Goal: Task Accomplishment & Management: Manage account settings

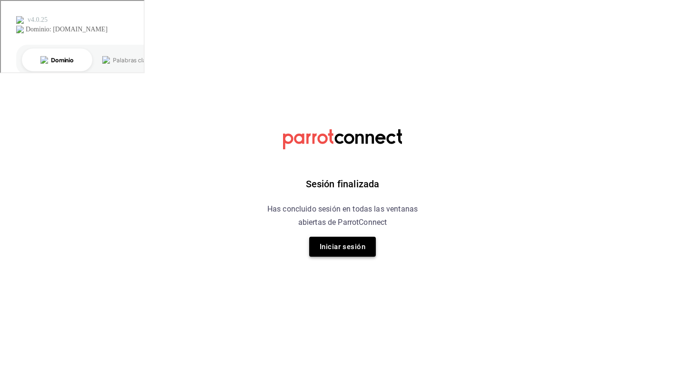
click at [347, 251] on button "Iniciar sesión" at bounding box center [342, 247] width 67 height 20
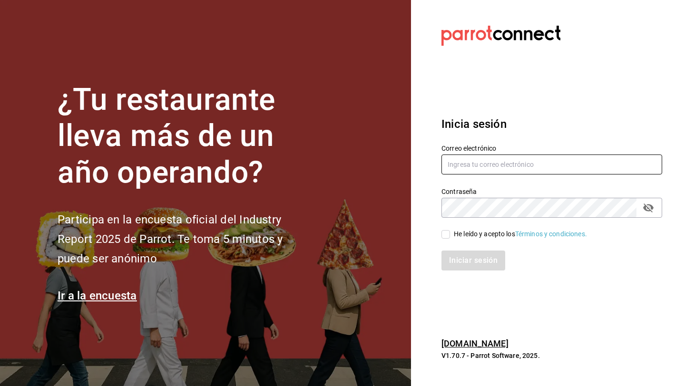
click at [480, 168] on input "text" at bounding box center [551, 165] width 221 height 20
type input "multiuser@pickup.com"
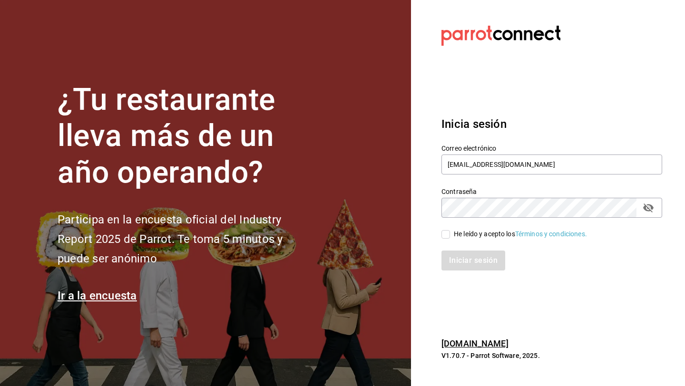
click at [448, 239] on div "Iniciar sesión" at bounding box center [546, 254] width 232 height 31
click at [446, 235] on input "He leído y acepto los Términos y condiciones." at bounding box center [445, 234] width 9 height 9
checkbox input "true"
click at [455, 258] on button "Iniciar sesión" at bounding box center [473, 261] width 65 height 20
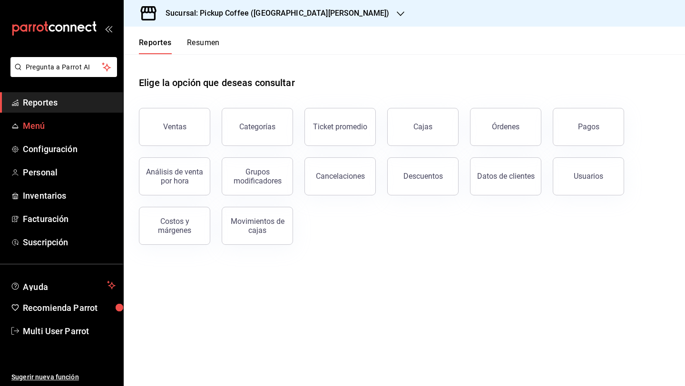
click at [50, 128] on span "Menú" at bounding box center [69, 125] width 93 height 13
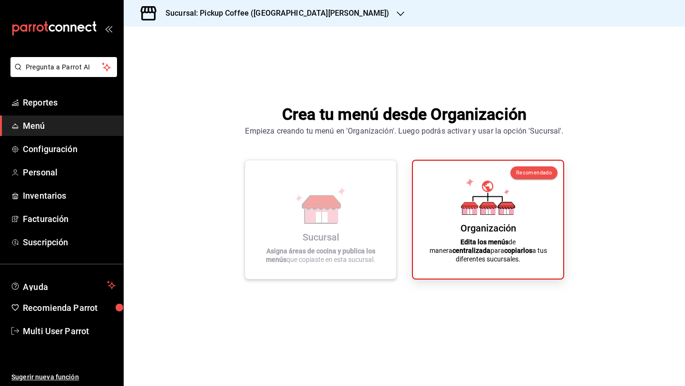
click at [347, 208] on icon at bounding box center [320, 205] width 54 height 37
click at [314, 222] on icon at bounding box center [321, 213] width 33 height 20
click at [277, 15] on h3 "Sucursal: Pickup Coffee ([GEOGRAPHIC_DATA][PERSON_NAME])" at bounding box center [273, 13] width 231 height 11
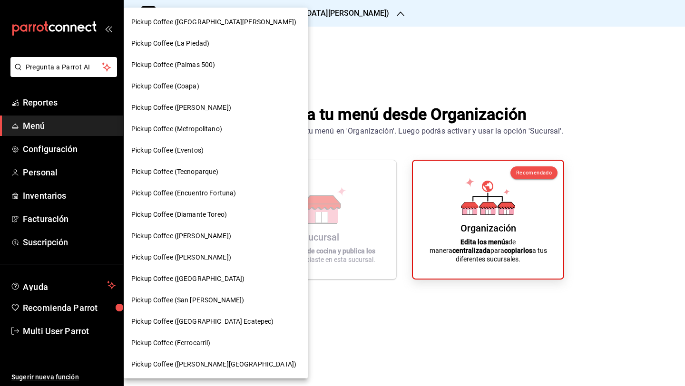
click at [182, 215] on span "Pickup Coffee (Diamante Toreo)" at bounding box center [179, 215] width 96 height 10
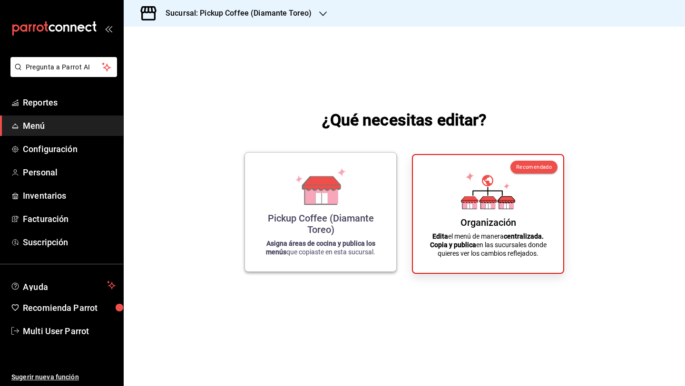
click at [298, 202] on icon at bounding box center [320, 186] width 54 height 37
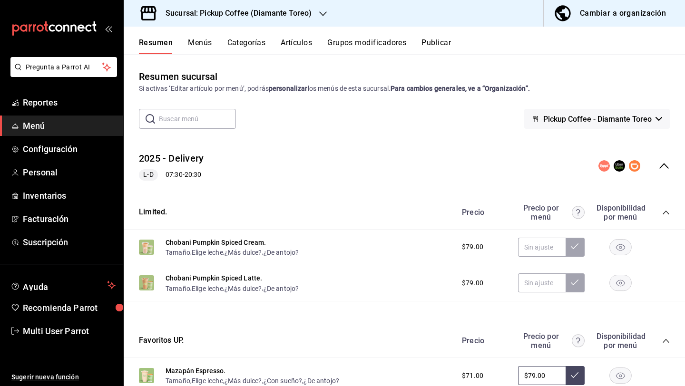
click at [190, 44] on button "Menús" at bounding box center [200, 46] width 24 height 16
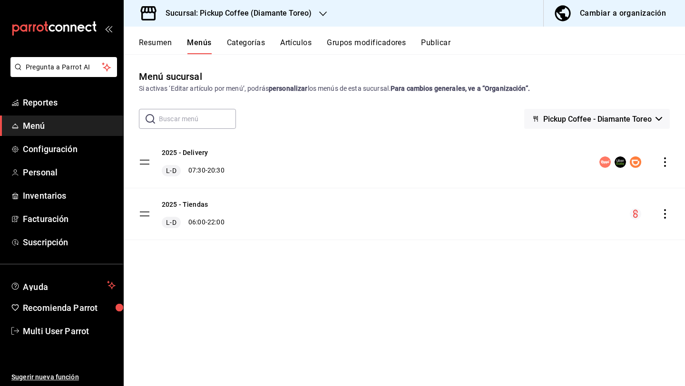
click at [666, 161] on icon "actions" at bounding box center [665, 162] width 10 height 10
click at [209, 16] on div at bounding box center [342, 193] width 685 height 386
click at [435, 39] on button "Publicar" at bounding box center [435, 46] width 29 height 16
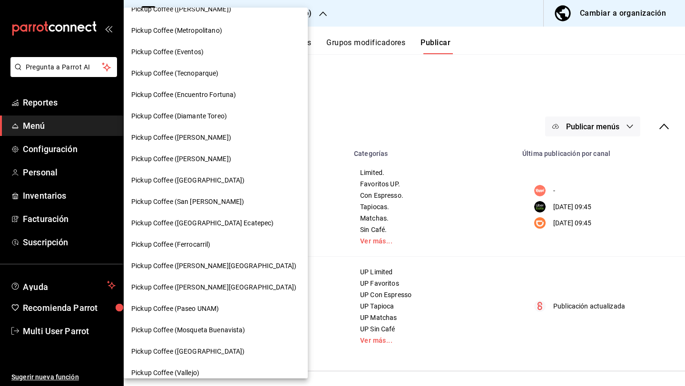
scroll to position [111, 0]
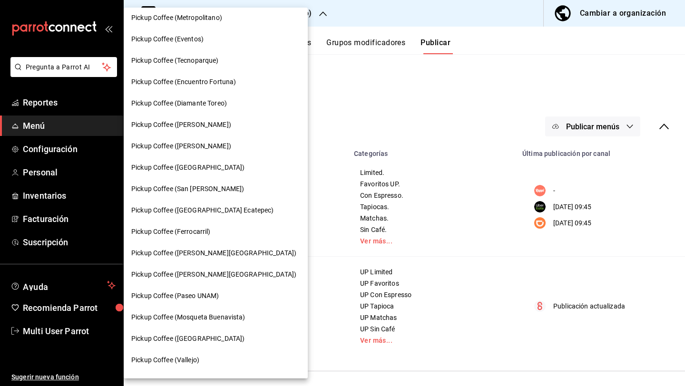
click at [194, 252] on span "Pickup Coffee ([PERSON_NAME][GEOGRAPHIC_DATA])" at bounding box center [213, 253] width 165 height 10
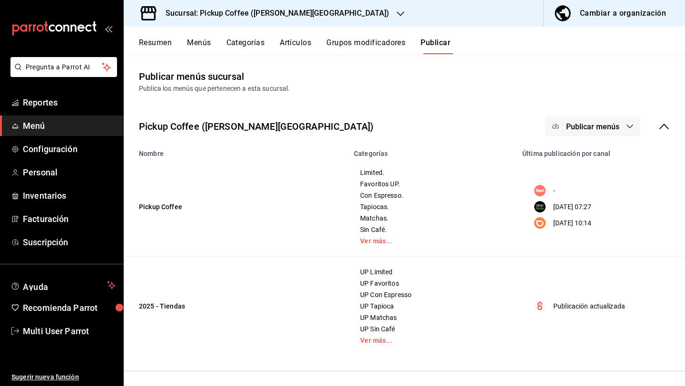
click at [622, 136] on button "Publicar menús" at bounding box center [592, 126] width 95 height 20
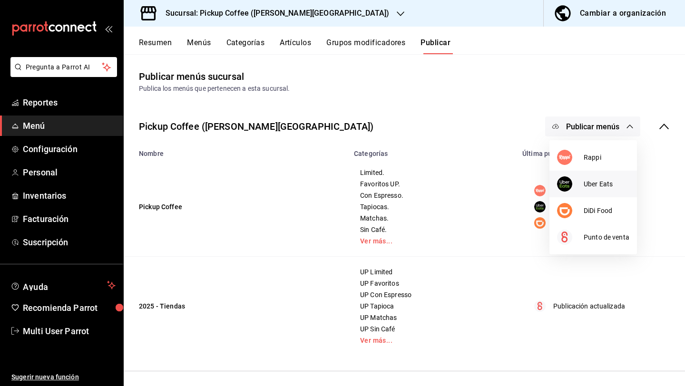
click at [589, 180] on span "Uber Eats" at bounding box center [606, 184] width 46 height 10
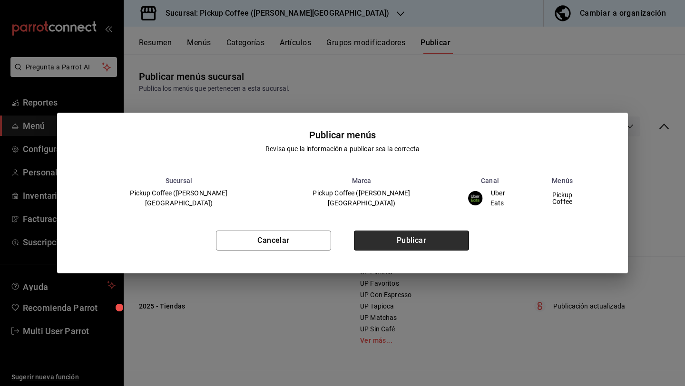
click at [404, 237] on button "Publicar" at bounding box center [411, 241] width 115 height 20
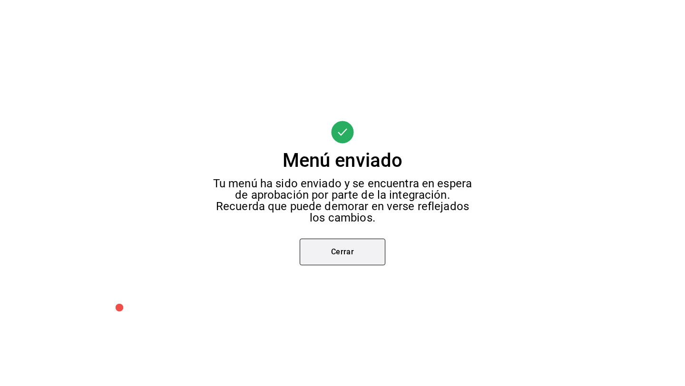
click at [361, 247] on button "Cerrar" at bounding box center [343, 252] width 86 height 27
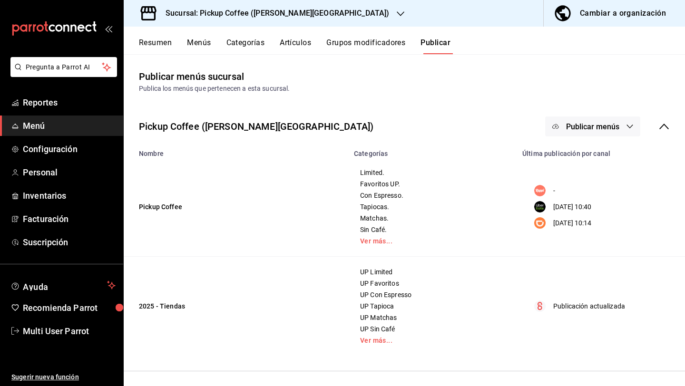
click at [607, 135] on button "Publicar menús" at bounding box center [592, 126] width 95 height 20
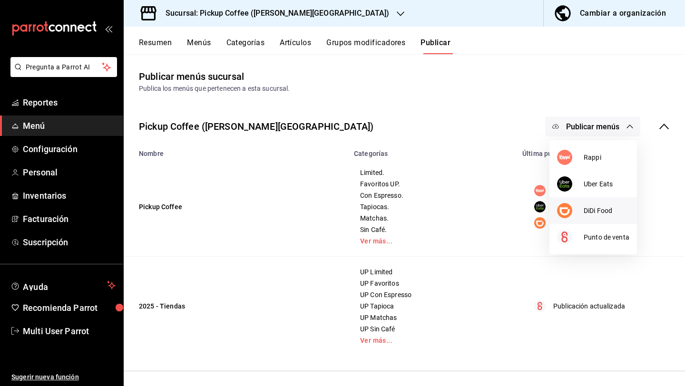
click at [582, 210] on div at bounding box center [570, 210] width 27 height 15
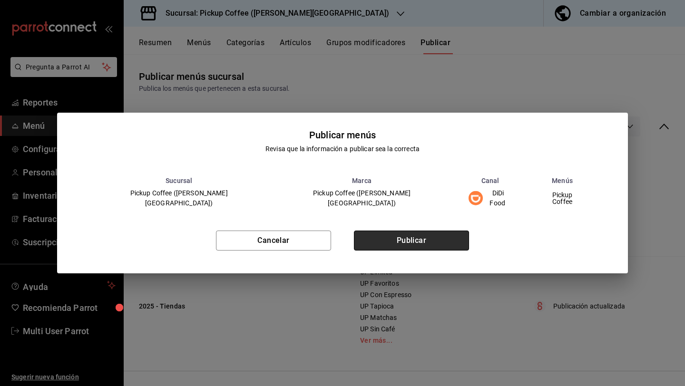
click at [435, 240] on button "Publicar" at bounding box center [411, 241] width 115 height 20
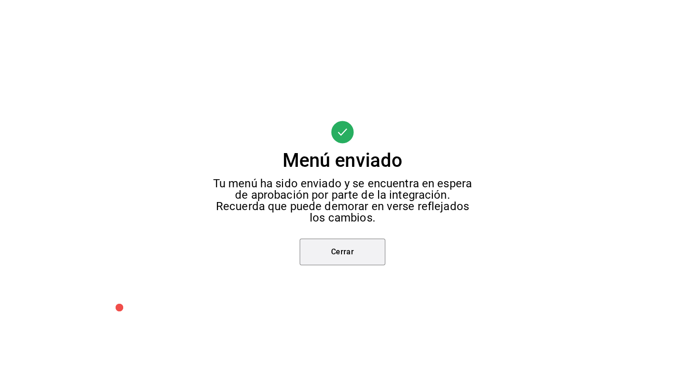
click at [350, 252] on button "Cerrar" at bounding box center [343, 252] width 86 height 27
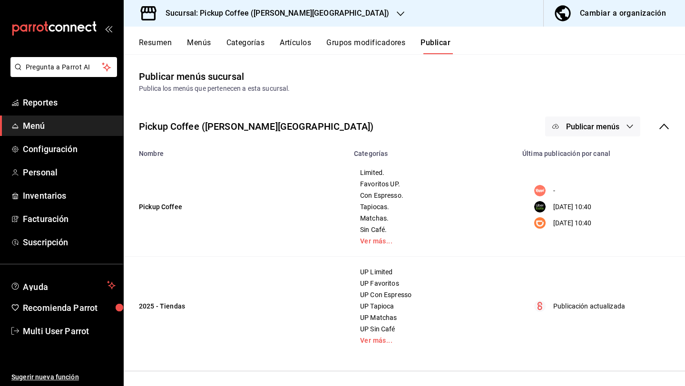
click at [293, 19] on h3 "Sucursal: Pickup Coffee ([PERSON_NAME][GEOGRAPHIC_DATA])" at bounding box center [273, 13] width 231 height 11
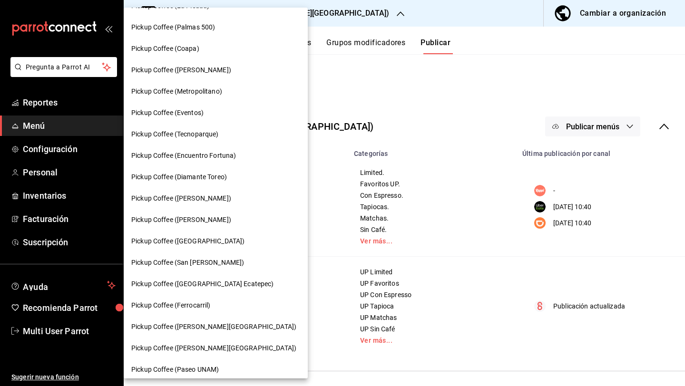
scroll to position [68, 0]
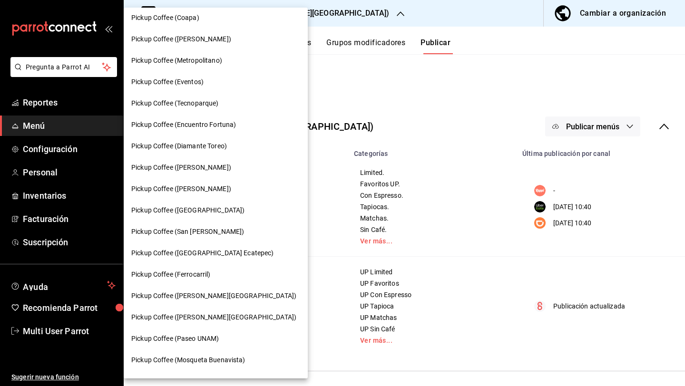
click at [202, 318] on span "Pickup Coffee ([PERSON_NAME][GEOGRAPHIC_DATA])" at bounding box center [213, 317] width 165 height 10
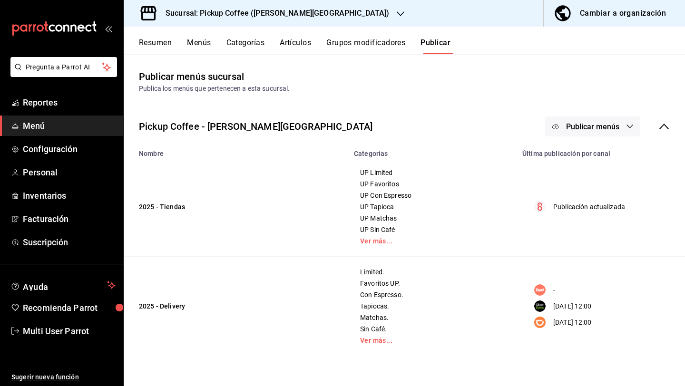
click at [621, 134] on button "Publicar menús" at bounding box center [592, 126] width 95 height 20
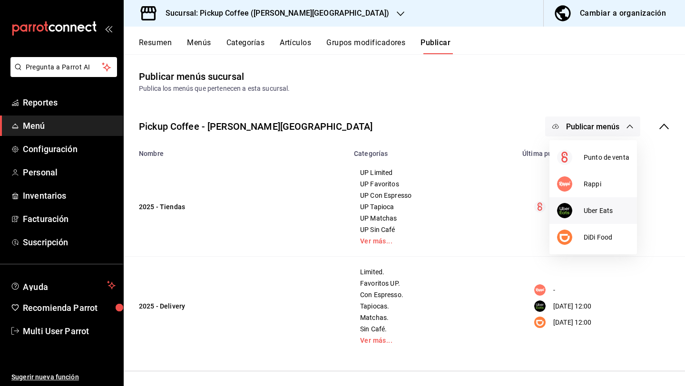
click at [586, 209] on span "Uber Eats" at bounding box center [606, 211] width 46 height 10
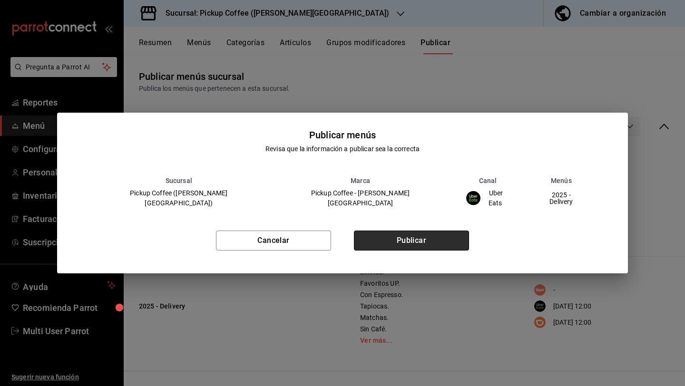
click at [433, 234] on button "Publicar" at bounding box center [411, 241] width 115 height 20
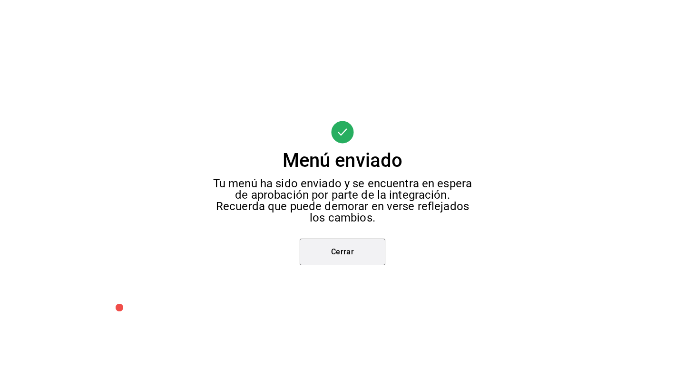
click at [367, 261] on button "Cerrar" at bounding box center [343, 252] width 86 height 27
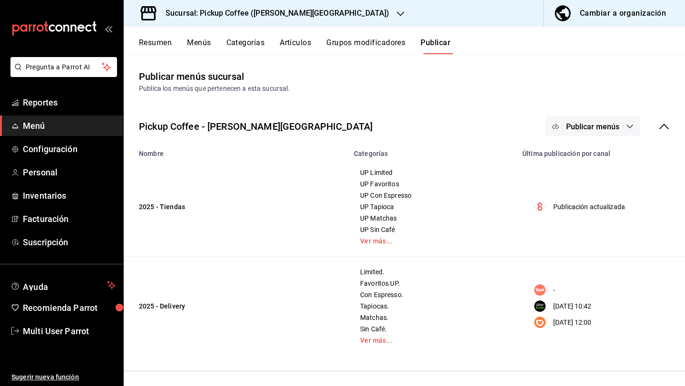
click at [614, 135] on button "Publicar menús" at bounding box center [592, 126] width 95 height 20
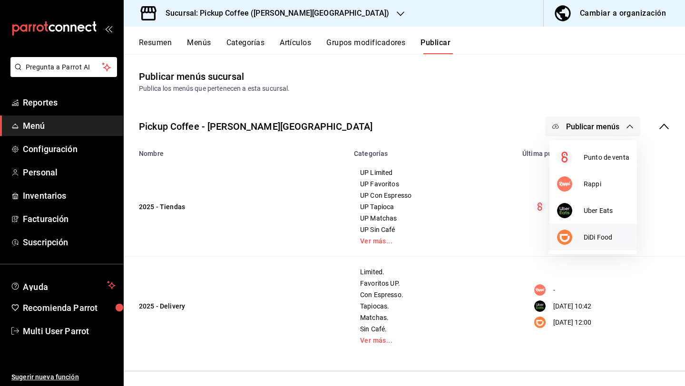
click at [586, 233] on span "DiDi Food" at bounding box center [606, 237] width 46 height 10
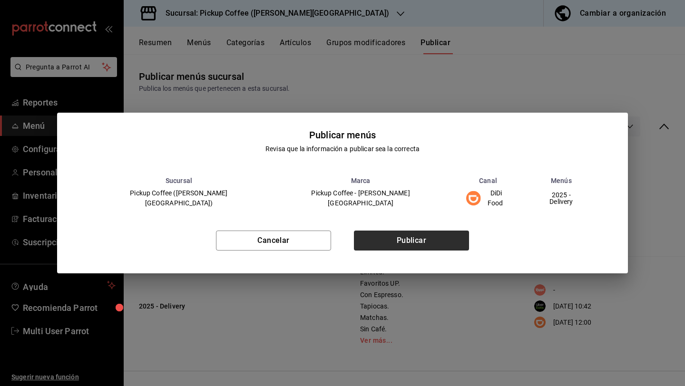
click at [405, 247] on button "Publicar" at bounding box center [411, 241] width 115 height 20
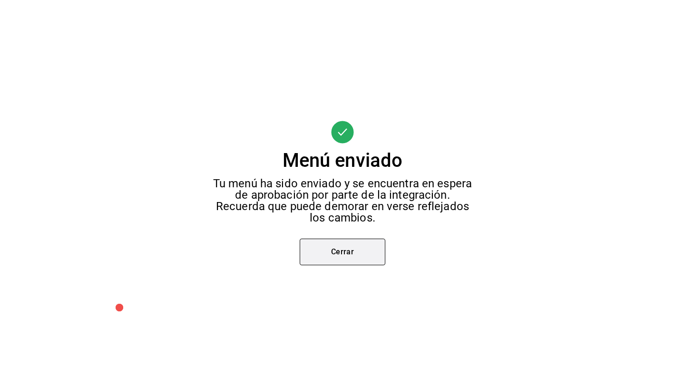
click at [348, 255] on button "Cerrar" at bounding box center [343, 252] width 86 height 27
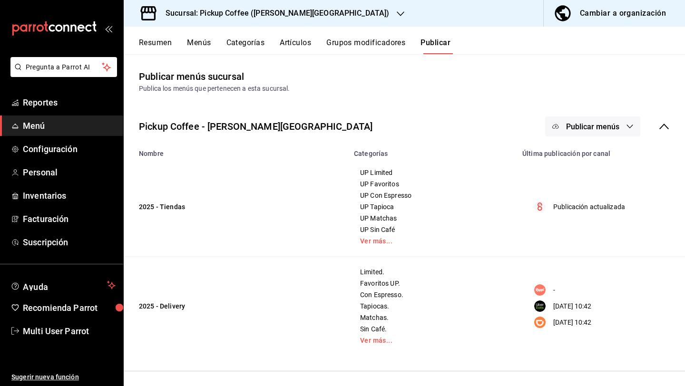
click at [273, 20] on div "Sucursal: Pickup Coffee ([PERSON_NAME][GEOGRAPHIC_DATA])" at bounding box center [269, 13] width 277 height 27
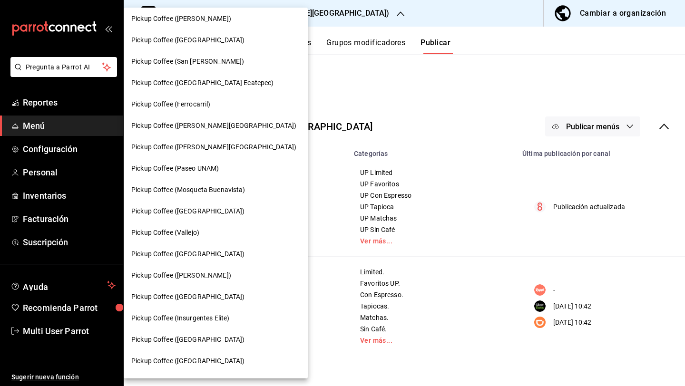
scroll to position [240, 0]
click at [192, 173] on div "Pickup Coffee (Paseo UNAM)" at bounding box center [216, 167] width 184 height 21
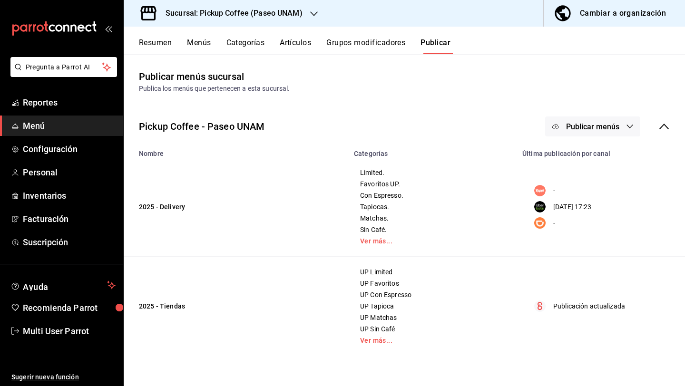
click at [572, 114] on div "Pickup Coffee - Paseo UNAM Publicar menús" at bounding box center [404, 126] width 561 height 35
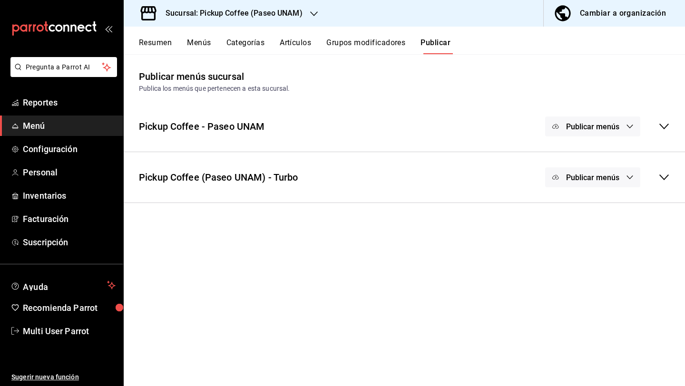
click at [562, 127] on button "Publicar menús" at bounding box center [592, 126] width 95 height 20
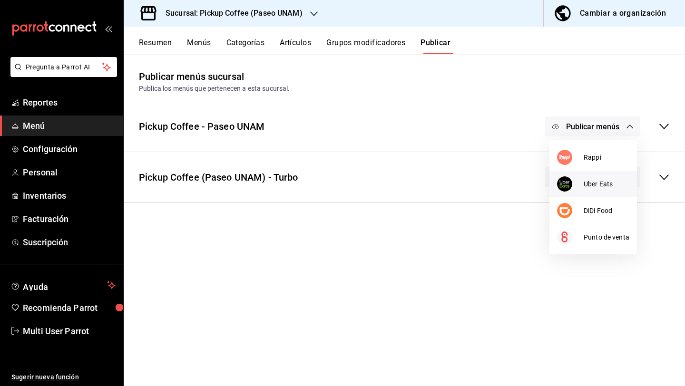
click at [570, 189] on div at bounding box center [570, 183] width 27 height 15
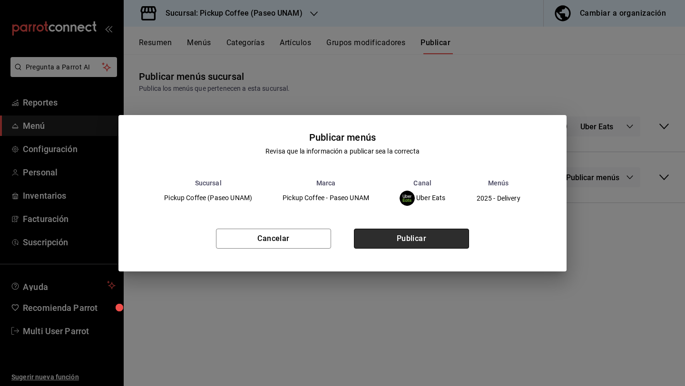
click at [432, 239] on button "Publicar" at bounding box center [411, 239] width 115 height 20
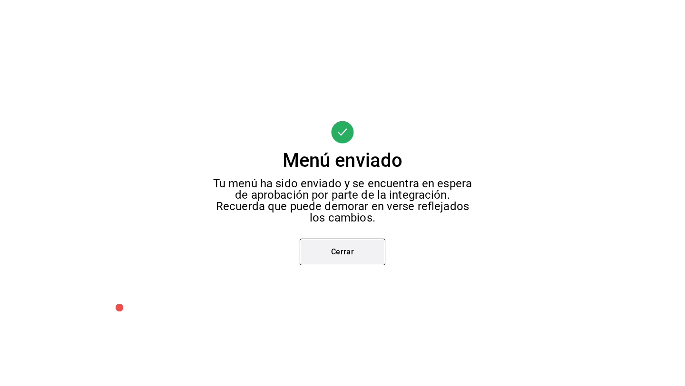
click at [353, 253] on button "Cerrar" at bounding box center [343, 252] width 86 height 27
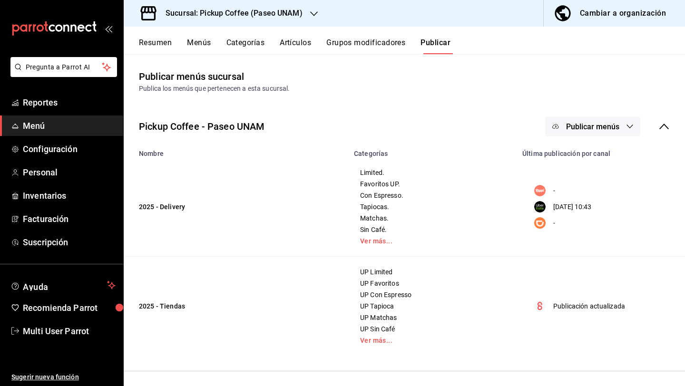
click at [593, 141] on div "Pickup Coffee - Paseo UNAM Publicar menús" at bounding box center [404, 126] width 561 height 35
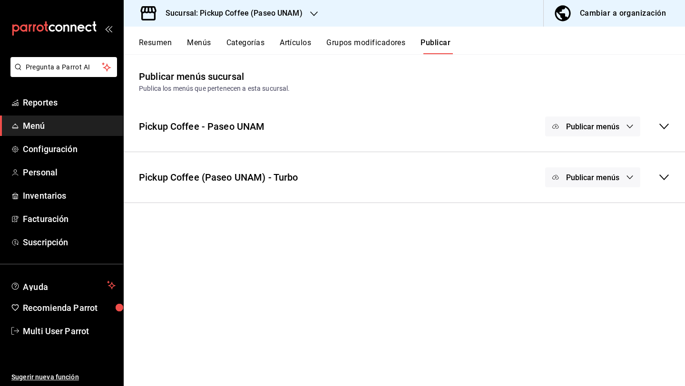
click at [590, 132] on button "Publicar menús" at bounding box center [592, 126] width 95 height 20
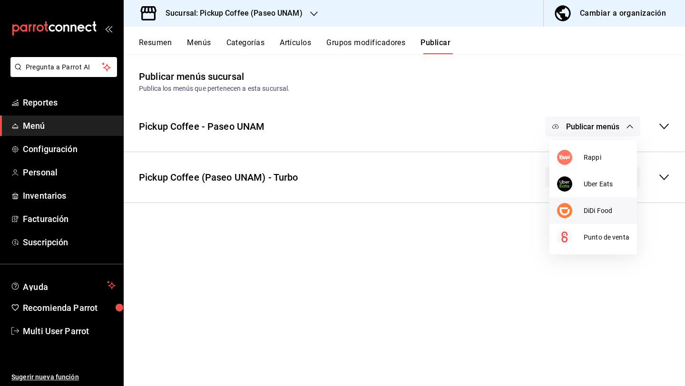
click at [585, 211] on span "DiDi Food" at bounding box center [606, 211] width 46 height 10
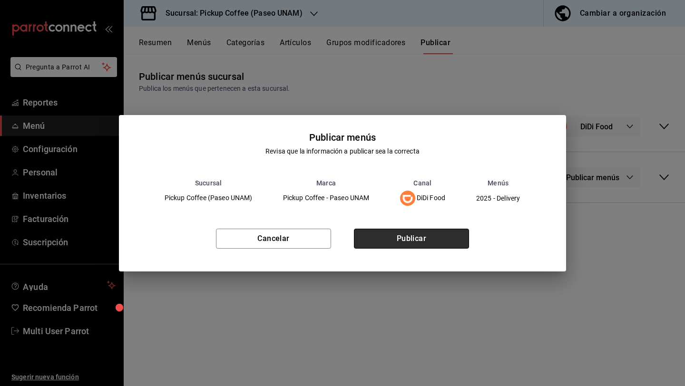
click at [384, 246] on button "Publicar" at bounding box center [411, 239] width 115 height 20
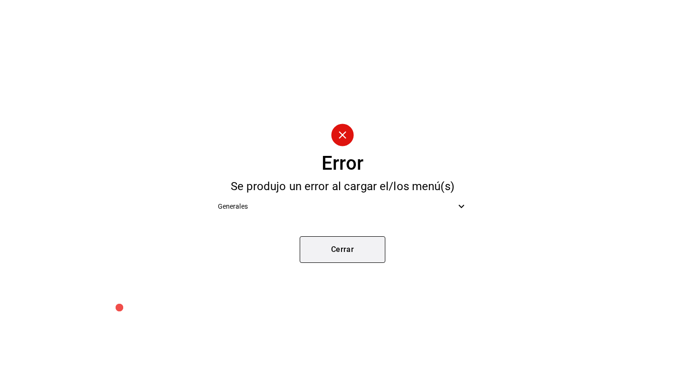
click at [355, 246] on button "Cerrar" at bounding box center [343, 249] width 86 height 27
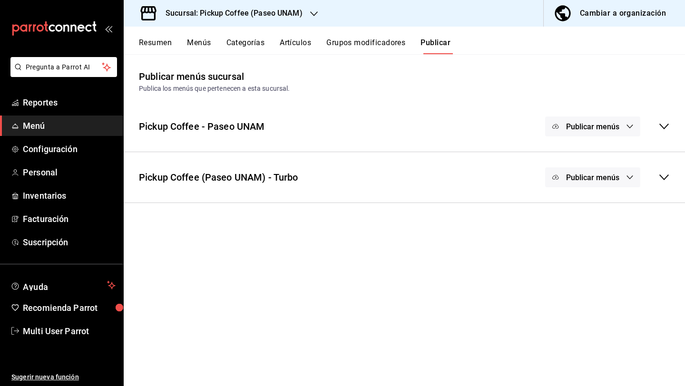
click at [274, 21] on div "Sucursal: Pickup Coffee (Paseo UNAM)" at bounding box center [226, 13] width 190 height 27
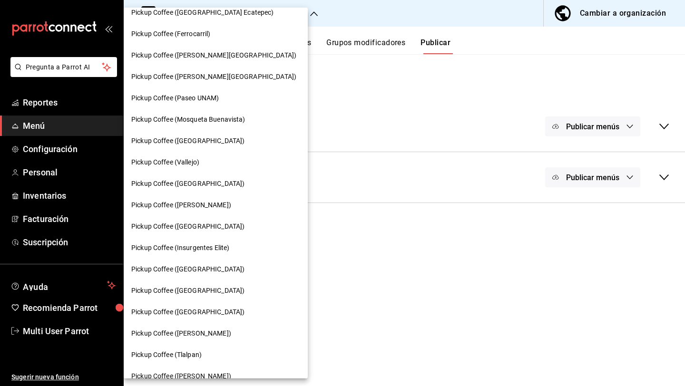
scroll to position [304, 0]
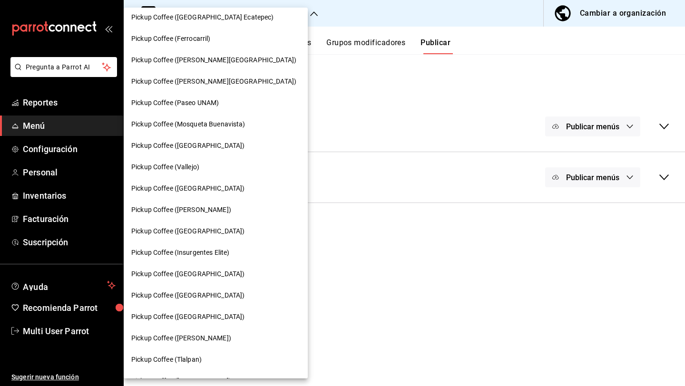
click at [200, 122] on span "Pickup Coffee (Mosqueta Buenavista)" at bounding box center [188, 124] width 114 height 10
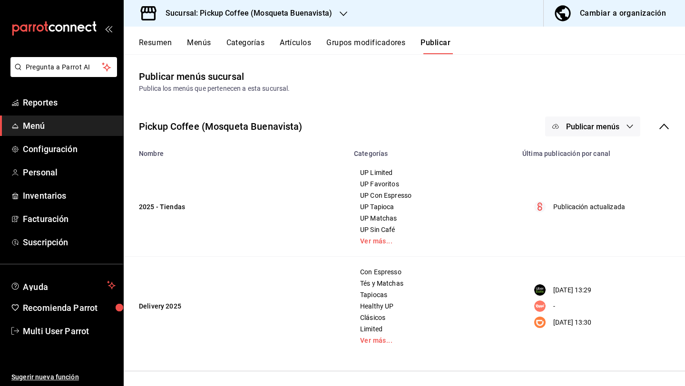
click at [588, 124] on span "Publicar menús" at bounding box center [592, 126] width 53 height 9
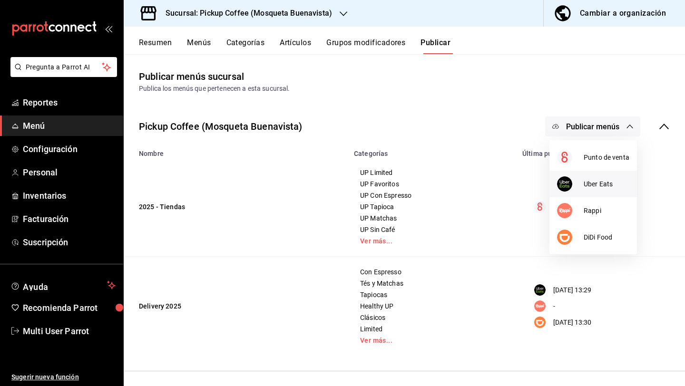
click at [575, 184] on div at bounding box center [570, 183] width 27 height 15
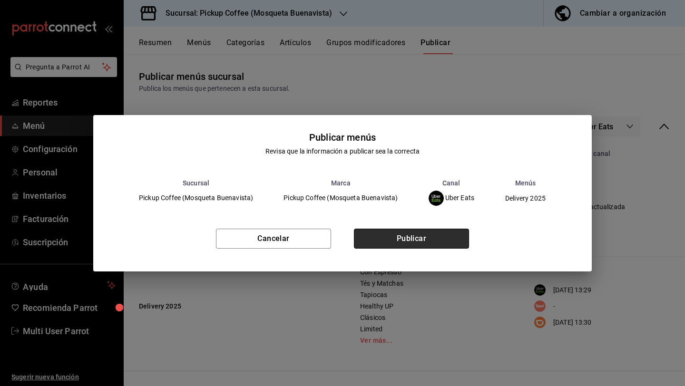
click at [452, 242] on button "Publicar" at bounding box center [411, 239] width 115 height 20
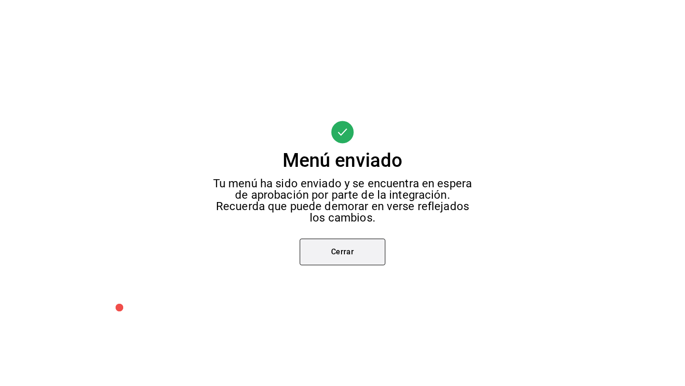
click at [346, 250] on button "Cerrar" at bounding box center [343, 252] width 86 height 27
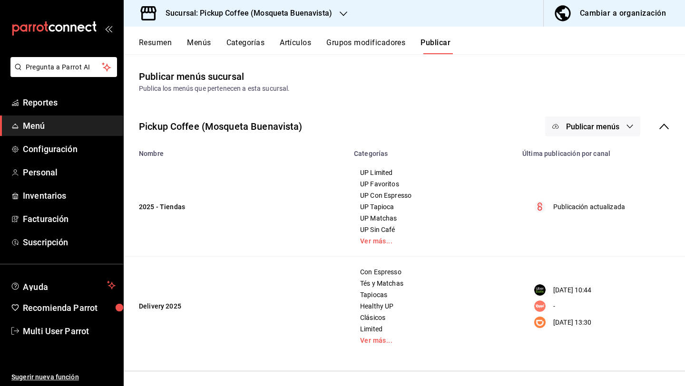
click at [578, 136] on div "Pickup Coffee (Mosqueta Buenavista) Publicar menús" at bounding box center [404, 126] width 561 height 35
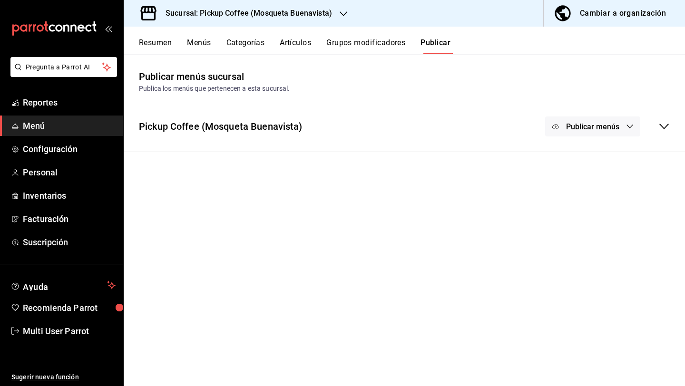
click at [572, 129] on span "Publicar menús" at bounding box center [592, 126] width 53 height 9
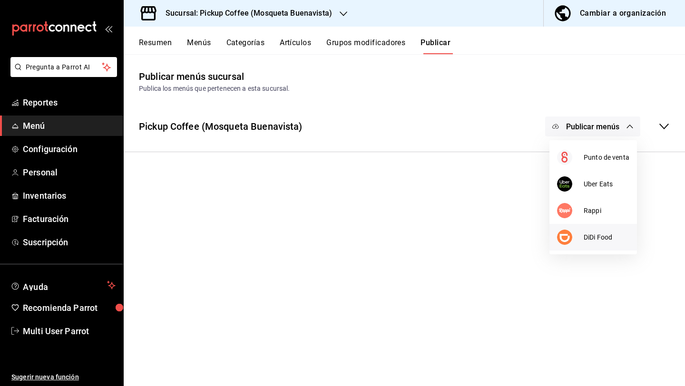
click at [577, 241] on div at bounding box center [570, 237] width 27 height 15
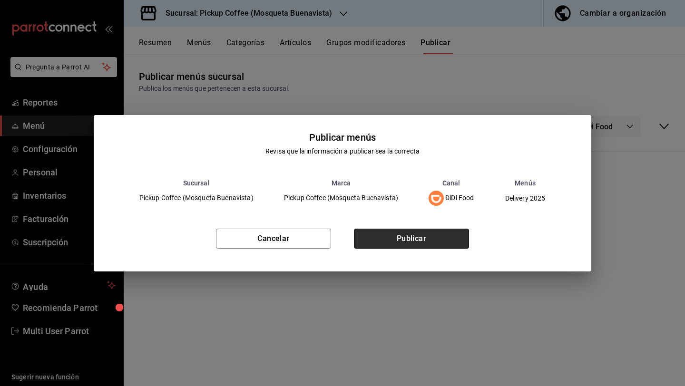
click at [419, 237] on button "Publicar" at bounding box center [411, 239] width 115 height 20
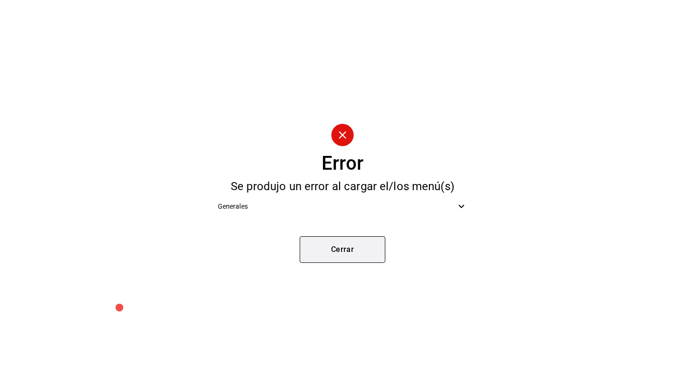
click at [346, 257] on button "Cerrar" at bounding box center [343, 249] width 86 height 27
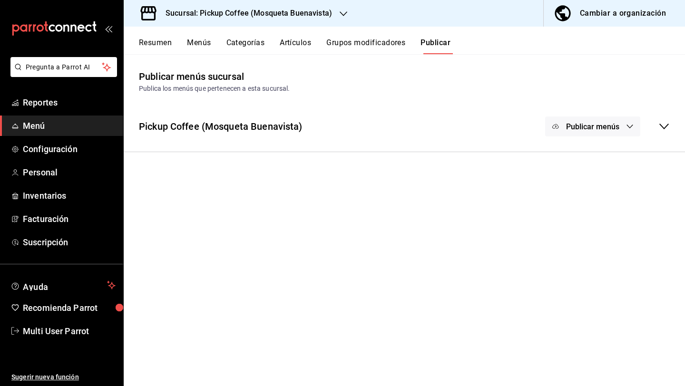
click at [302, 14] on h3 "Sucursal: Pickup Coffee (Mosqueta Buenavista)" at bounding box center [245, 13] width 174 height 11
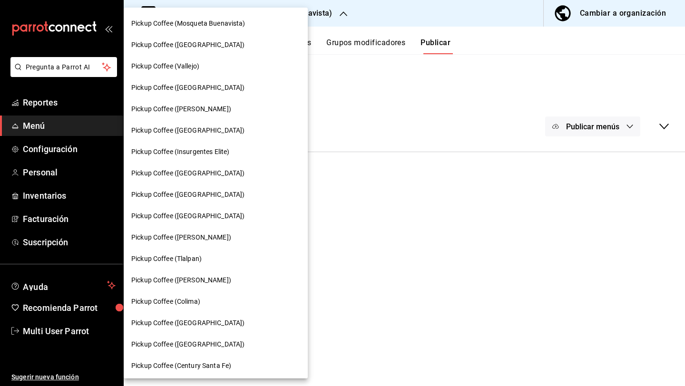
scroll to position [376, 0]
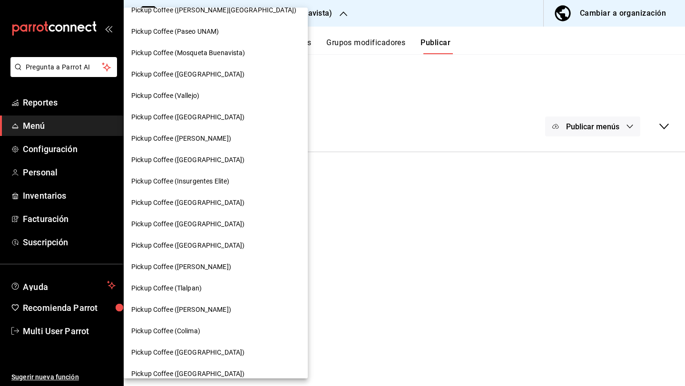
click at [221, 83] on div "Pickup Coffee ([GEOGRAPHIC_DATA])" at bounding box center [216, 74] width 184 height 21
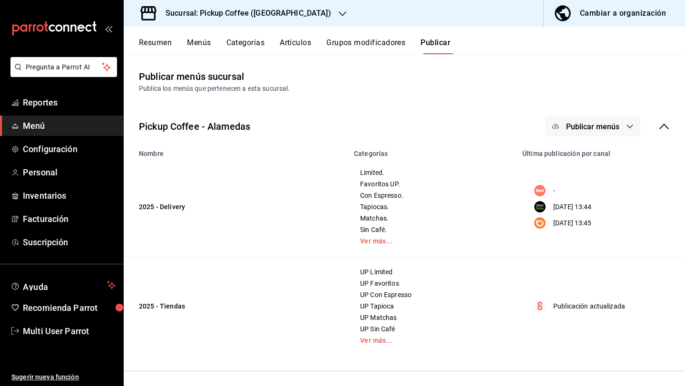
click at [589, 121] on button "Publicar menús" at bounding box center [592, 126] width 95 height 20
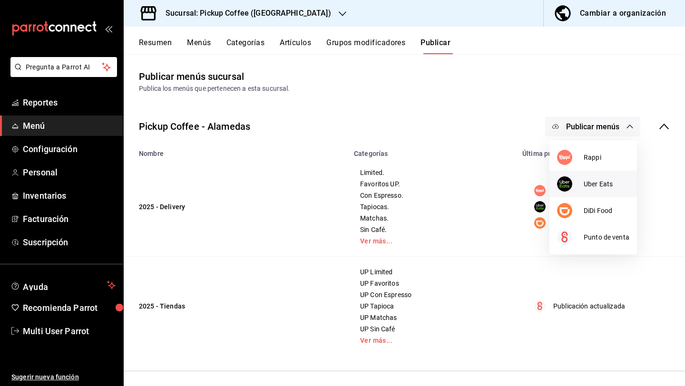
click at [580, 183] on div at bounding box center [570, 183] width 27 height 15
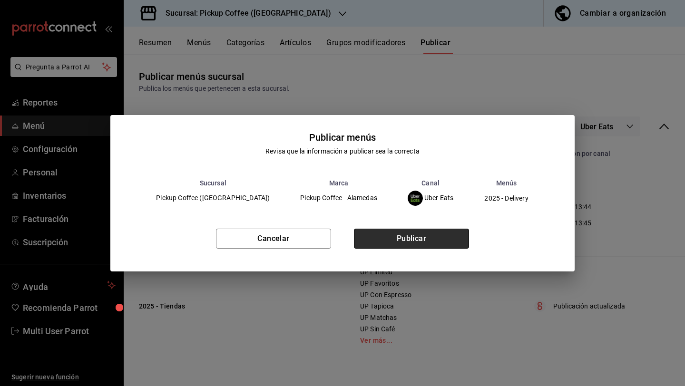
click at [389, 244] on button "Publicar" at bounding box center [411, 239] width 115 height 20
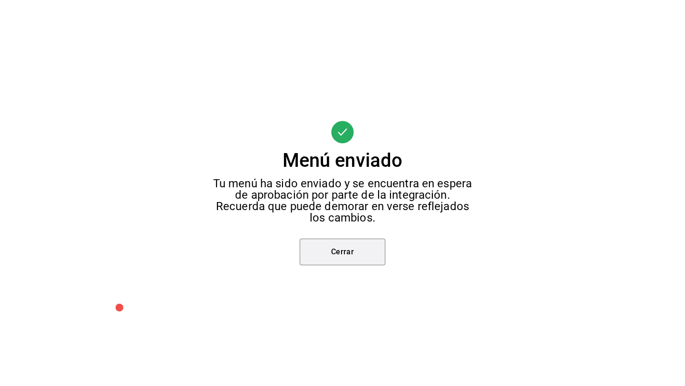
click at [323, 259] on button "Cerrar" at bounding box center [343, 252] width 86 height 27
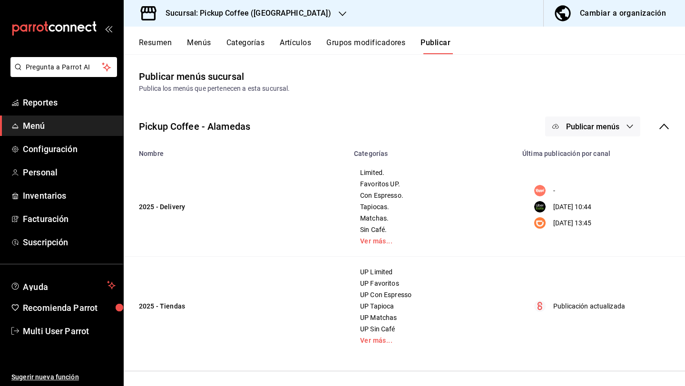
click at [591, 131] on button "Publicar menús" at bounding box center [592, 126] width 95 height 20
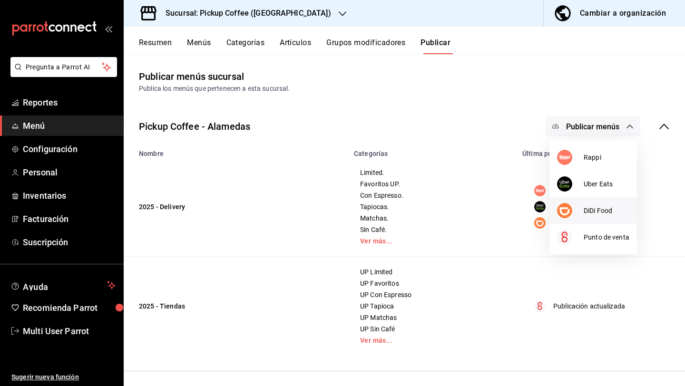
click at [576, 210] on div at bounding box center [570, 210] width 27 height 15
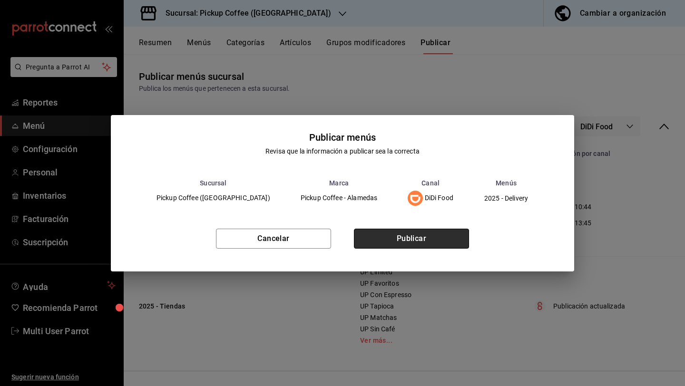
click at [412, 242] on button "Publicar" at bounding box center [411, 239] width 115 height 20
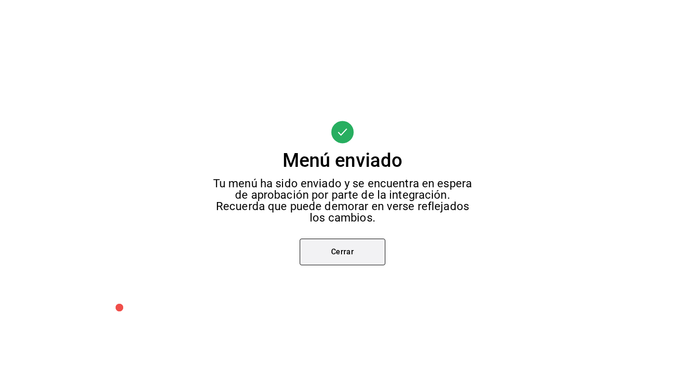
click at [339, 255] on button "Cerrar" at bounding box center [343, 252] width 86 height 27
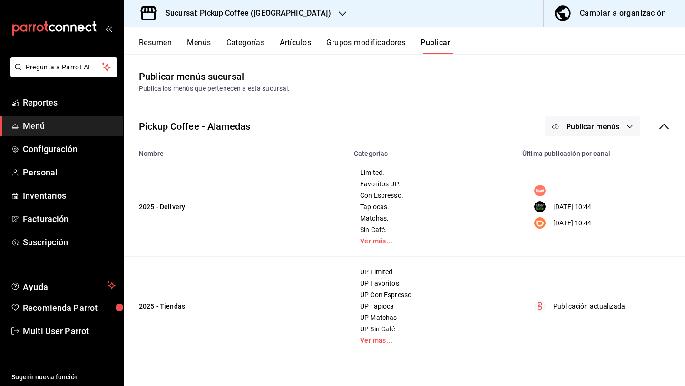
click at [282, 12] on h3 "Sucursal: Pickup Coffee ([GEOGRAPHIC_DATA])" at bounding box center [244, 13] width 173 height 11
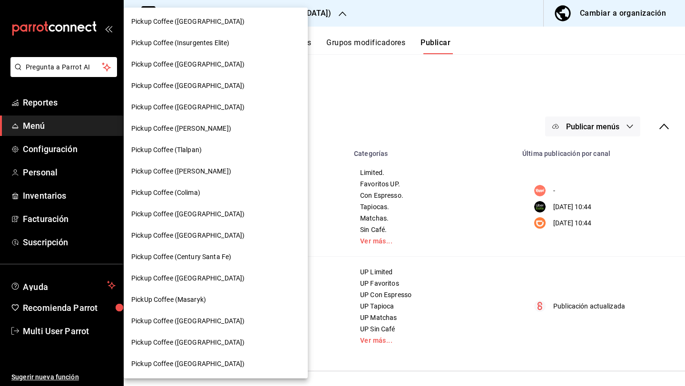
scroll to position [411, 0]
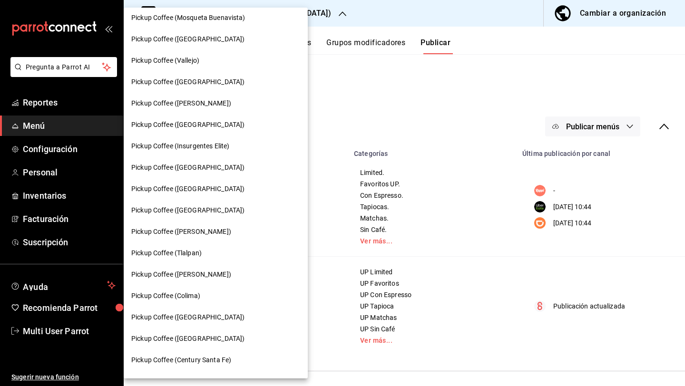
click at [202, 58] on div "Pickup Coffee (Vallejo)" at bounding box center [215, 61] width 169 height 10
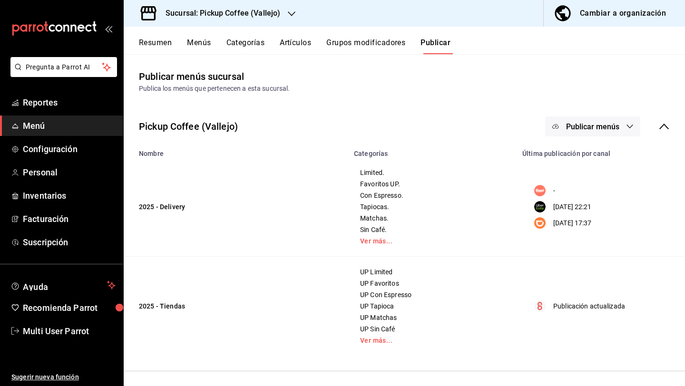
click at [250, 21] on div "Sucursal: Pickup Coffee (Vallejo)" at bounding box center [215, 13] width 168 height 27
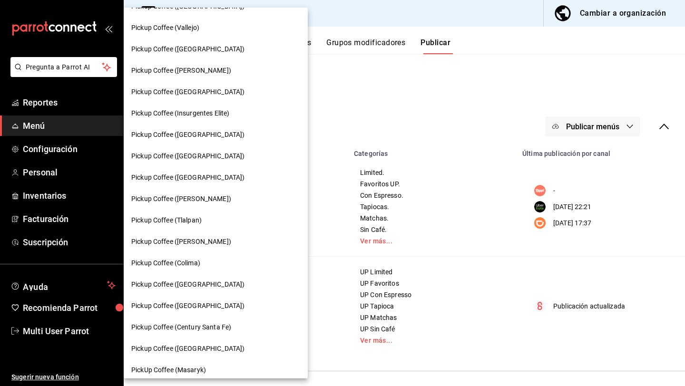
scroll to position [432, 0]
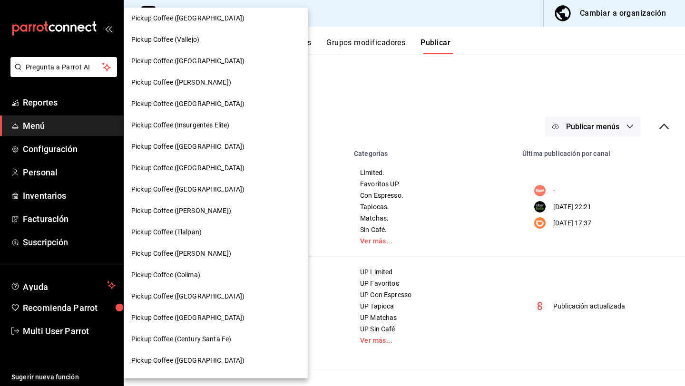
click at [204, 66] on div "Pickup Coffee ([GEOGRAPHIC_DATA])" at bounding box center [216, 60] width 184 height 21
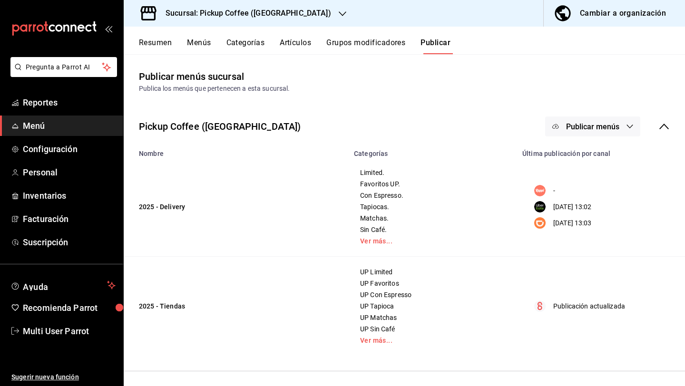
click at [577, 120] on button "Publicar menús" at bounding box center [592, 126] width 95 height 20
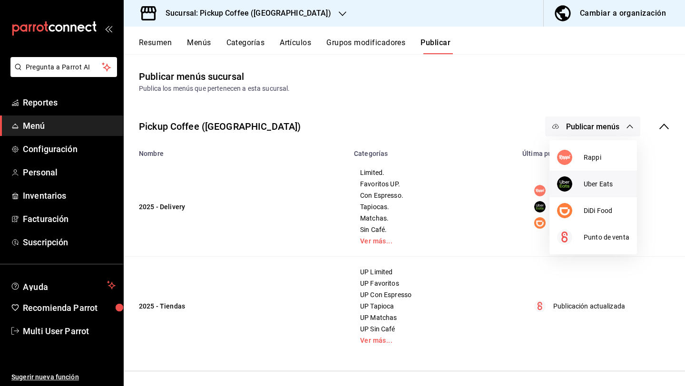
click at [570, 182] on img at bounding box center [564, 183] width 15 height 15
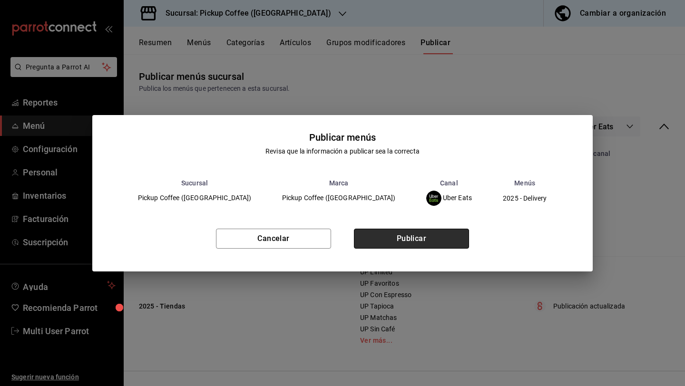
click at [438, 233] on button "Publicar" at bounding box center [411, 239] width 115 height 20
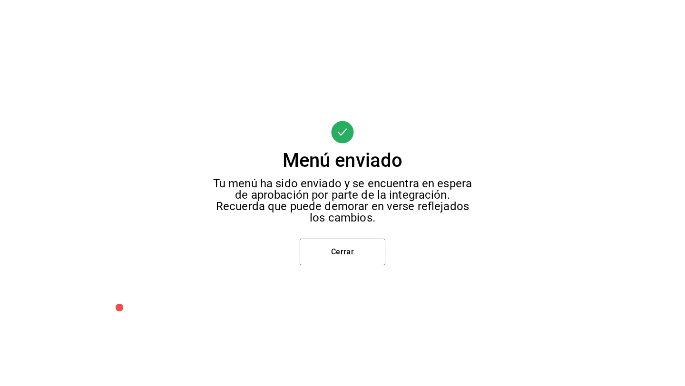
click at [350, 267] on div "Menú enviado Tu menú ha sido enviado y se encuentra en espera de aprobación por…" at bounding box center [342, 193] width 685 height 386
click at [352, 259] on button "Cerrar" at bounding box center [343, 252] width 86 height 27
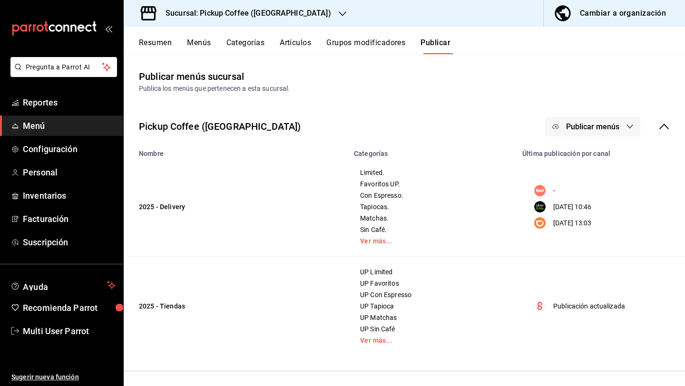
click at [582, 130] on span "Publicar menús" at bounding box center [592, 126] width 53 height 9
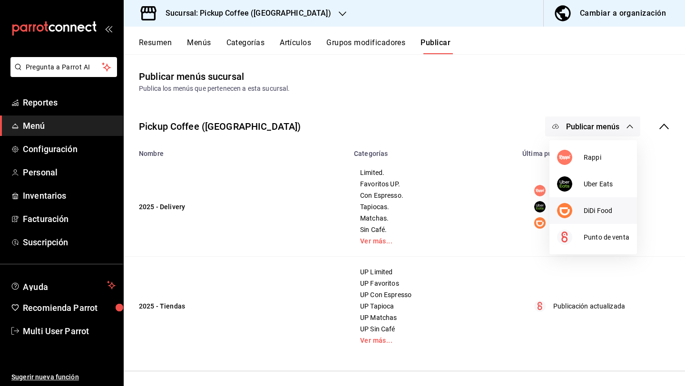
click at [579, 210] on div at bounding box center [570, 210] width 27 height 15
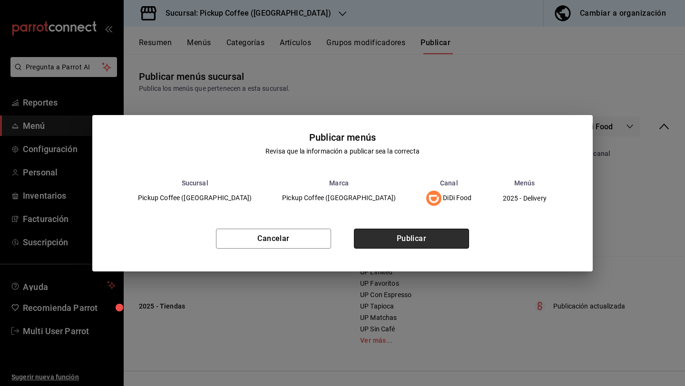
click at [426, 237] on button "Publicar" at bounding box center [411, 239] width 115 height 20
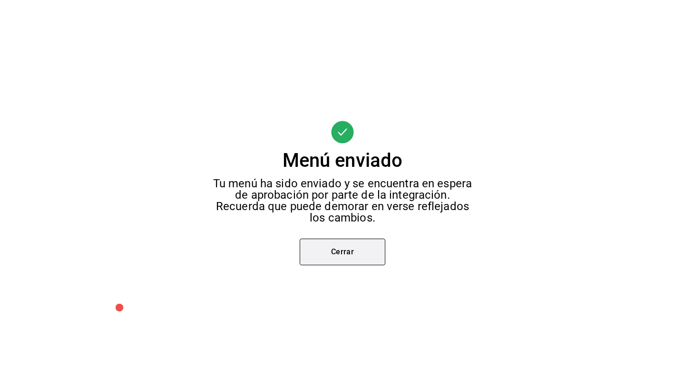
click at [342, 250] on button "Cerrar" at bounding box center [343, 252] width 86 height 27
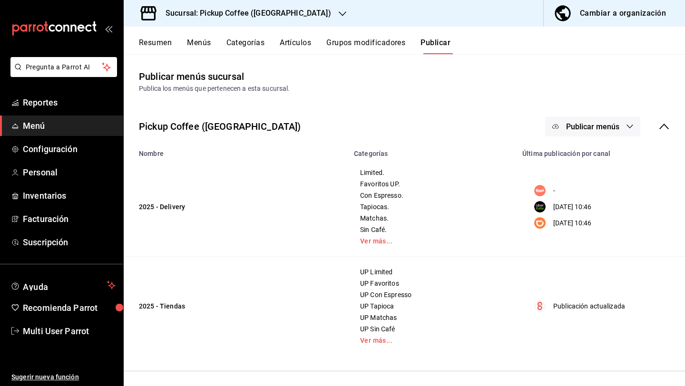
click at [267, 12] on h3 "Sucursal: Pickup Coffee ([GEOGRAPHIC_DATA])" at bounding box center [244, 13] width 173 height 11
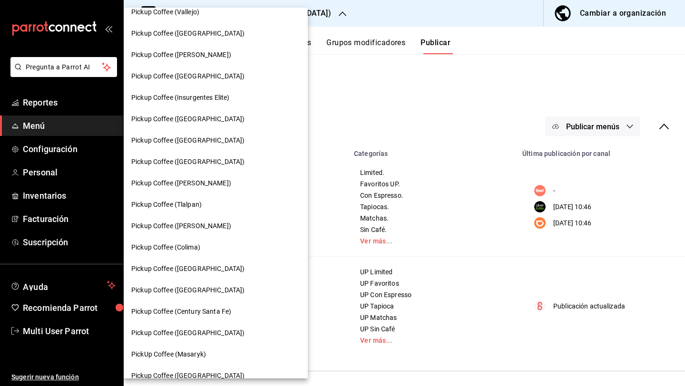
scroll to position [455, 0]
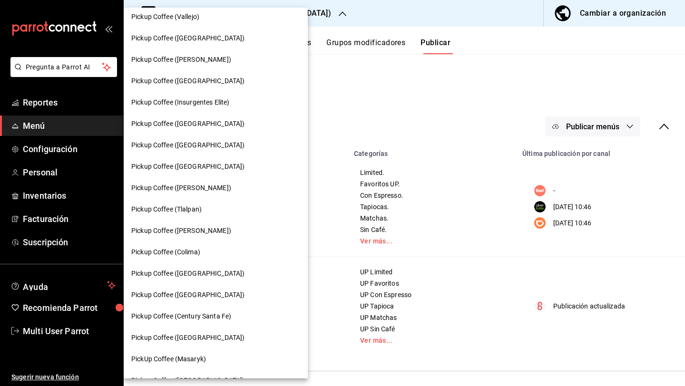
click at [213, 65] on div "Pickup Coffee ([PERSON_NAME])" at bounding box center [216, 59] width 184 height 21
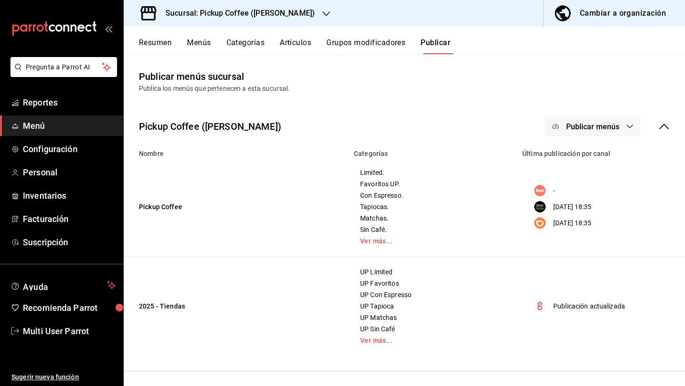
click at [578, 130] on span "Publicar menús" at bounding box center [592, 126] width 53 height 9
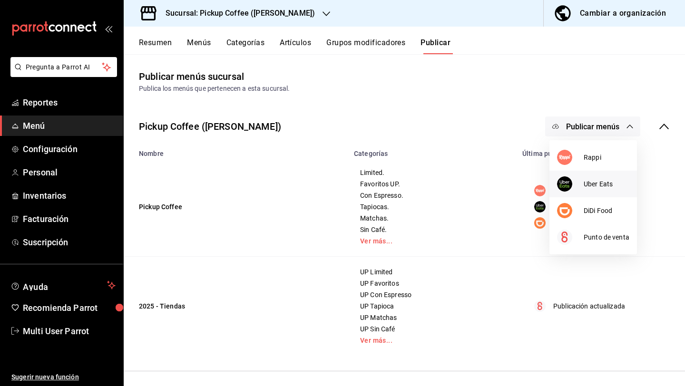
click at [570, 180] on img at bounding box center [564, 183] width 15 height 15
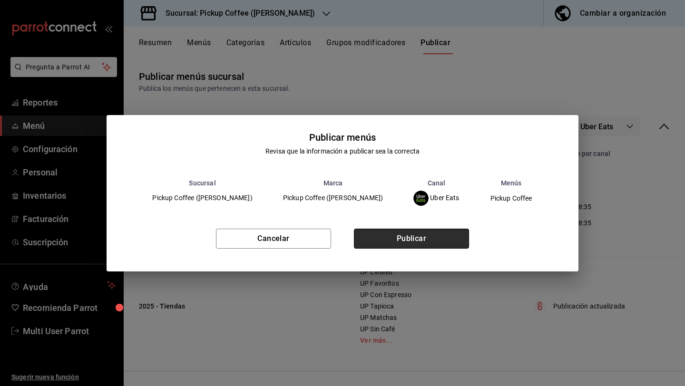
click at [418, 234] on button "Publicar" at bounding box center [411, 239] width 115 height 20
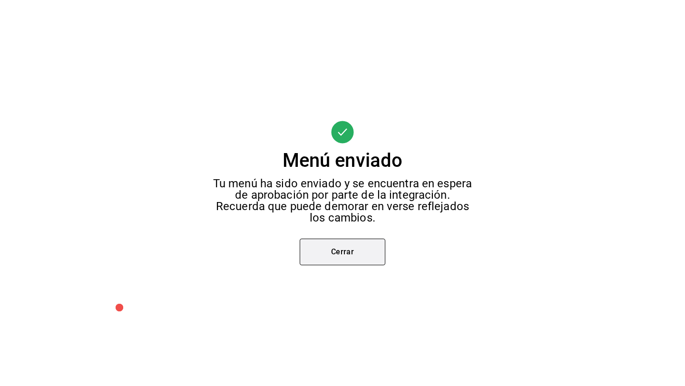
click at [352, 263] on button "Cerrar" at bounding box center [343, 252] width 86 height 27
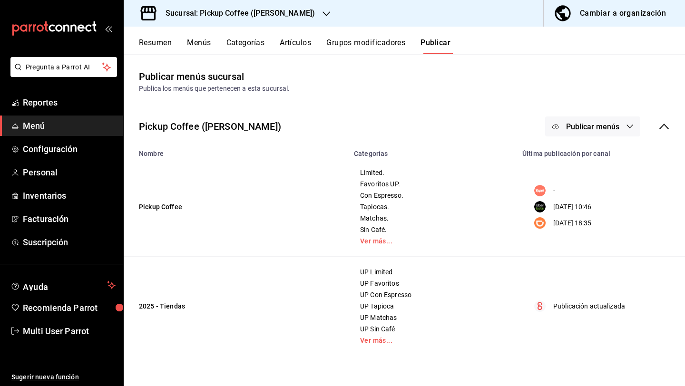
click at [617, 117] on button "Publicar menús" at bounding box center [592, 126] width 95 height 20
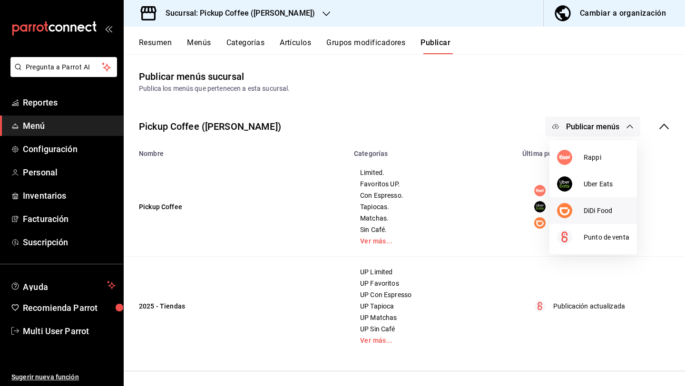
click at [581, 222] on li "DiDi Food" at bounding box center [592, 210] width 87 height 27
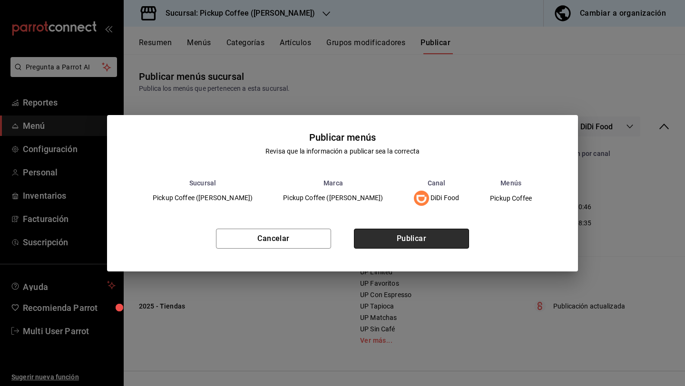
click at [412, 235] on button "Publicar" at bounding box center [411, 239] width 115 height 20
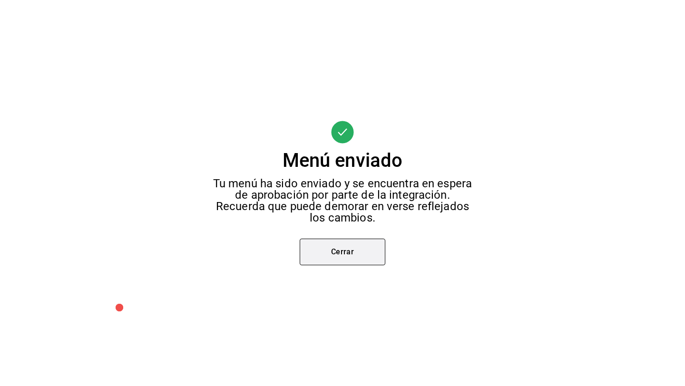
click at [345, 260] on button "Cerrar" at bounding box center [343, 252] width 86 height 27
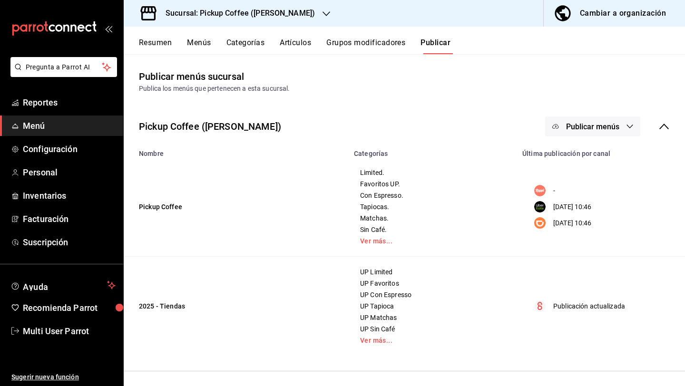
click at [279, 21] on div "Sucursal: Pickup Coffee ([PERSON_NAME])" at bounding box center [232, 13] width 203 height 27
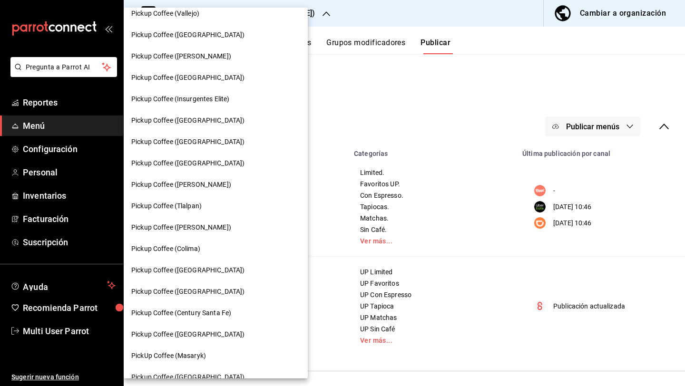
scroll to position [441, 0]
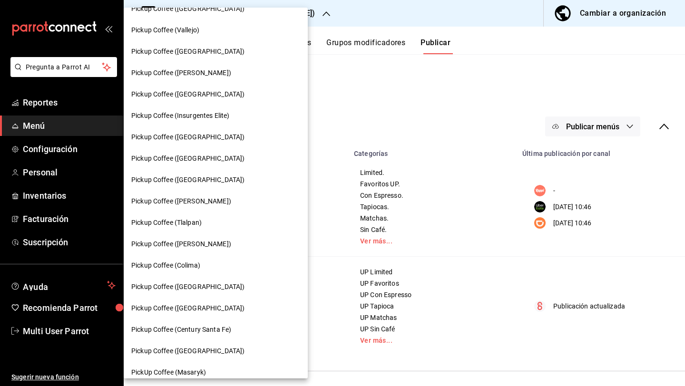
click at [200, 97] on span "Pickup Coffee ([GEOGRAPHIC_DATA])" at bounding box center [187, 94] width 113 height 10
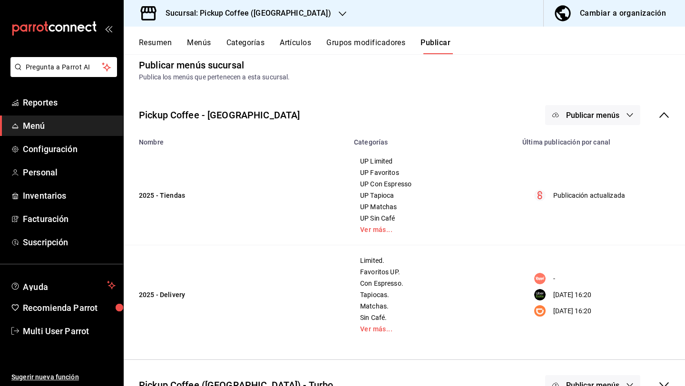
scroll to position [0, 0]
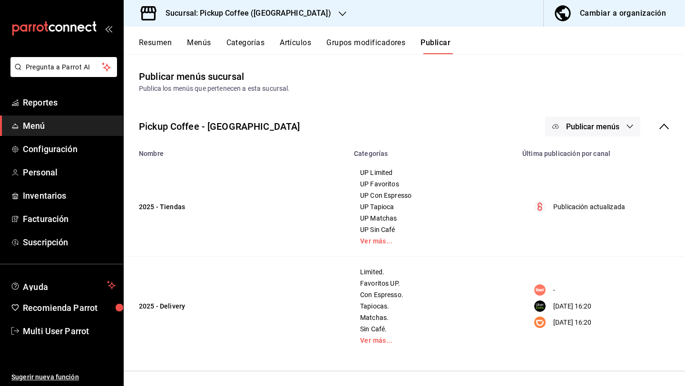
click at [572, 127] on span "Publicar menús" at bounding box center [592, 126] width 53 height 9
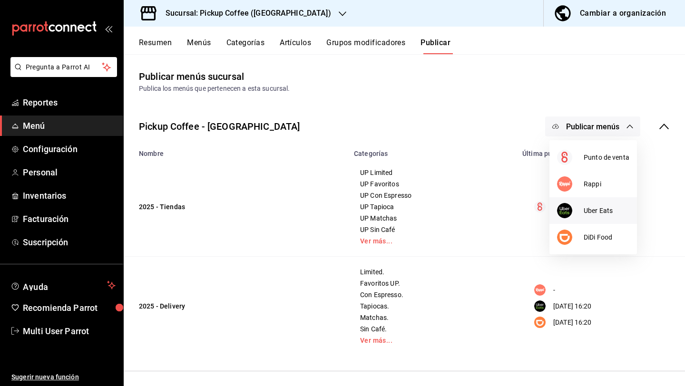
click at [583, 207] on span "Uber Eats" at bounding box center [606, 211] width 46 height 10
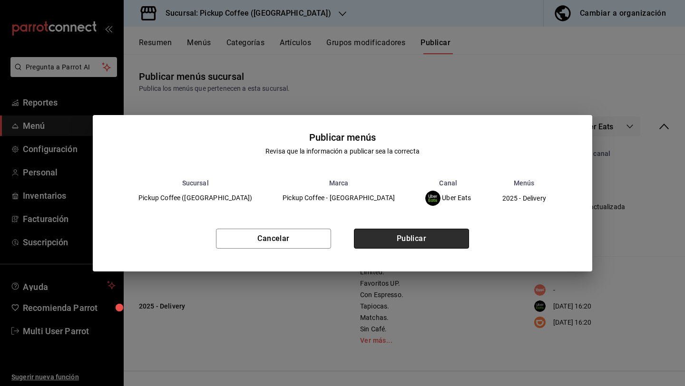
click at [453, 237] on button "Publicar" at bounding box center [411, 239] width 115 height 20
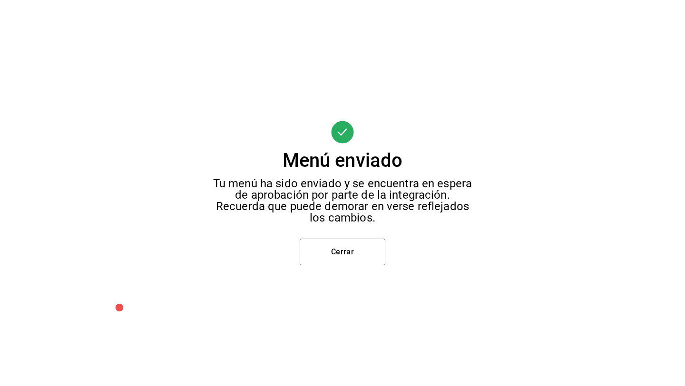
click at [354, 267] on div "Menú enviado Tu menú ha sido enviado y se encuentra en espera de aprobación por…" at bounding box center [342, 193] width 685 height 386
click at [354, 263] on button "Cerrar" at bounding box center [343, 252] width 86 height 27
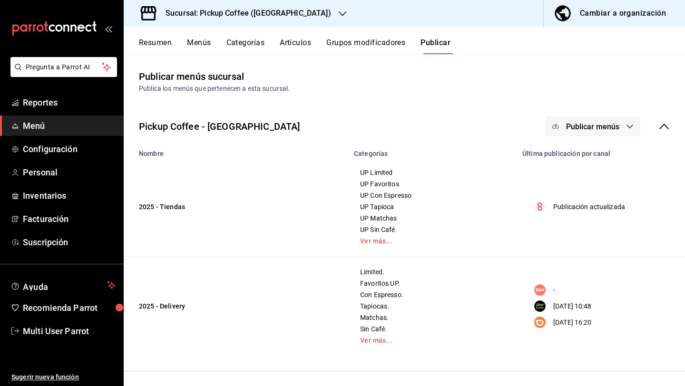
click at [575, 127] on span "Publicar menús" at bounding box center [592, 126] width 53 height 9
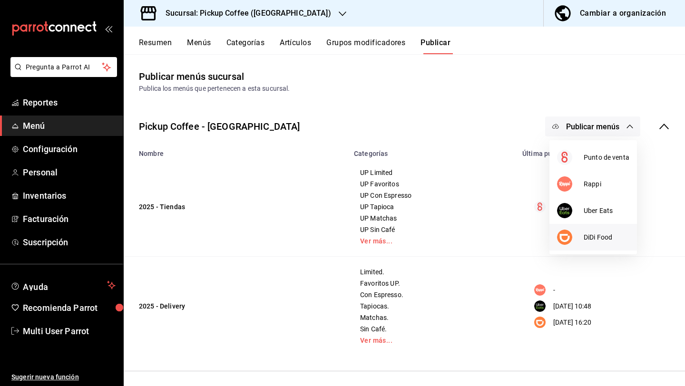
click at [577, 236] on div at bounding box center [570, 237] width 27 height 15
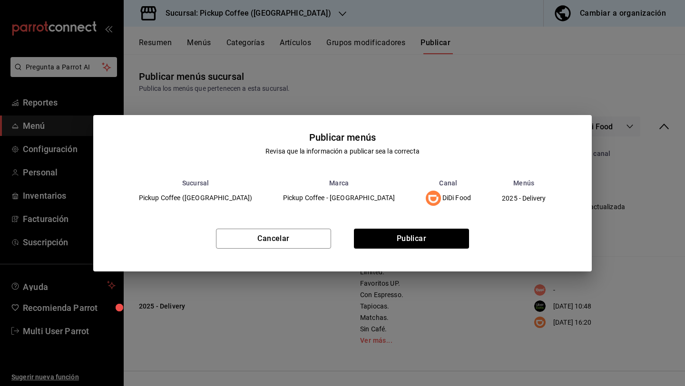
click at [416, 250] on div "Cancelar Publicar" at bounding box center [342, 242] width 499 height 58
click at [416, 245] on button "Publicar" at bounding box center [411, 239] width 115 height 20
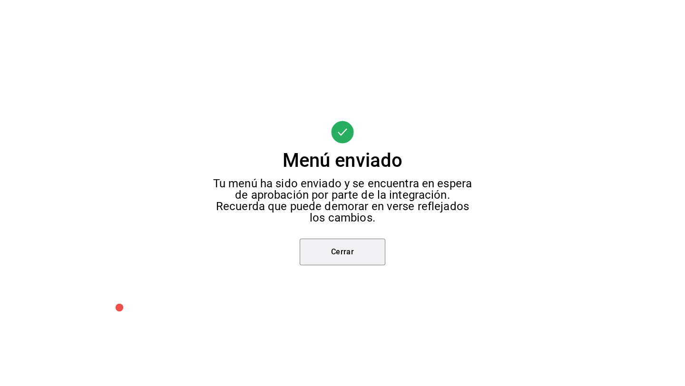
click at [347, 258] on button "Cerrar" at bounding box center [343, 252] width 86 height 27
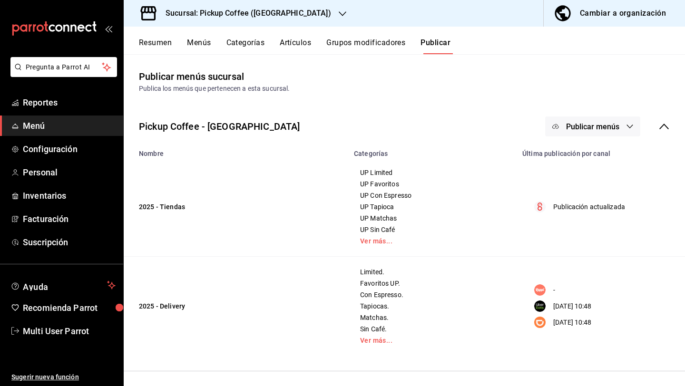
click at [241, 8] on h3 "Sucursal: Pickup Coffee ([GEOGRAPHIC_DATA])" at bounding box center [244, 13] width 173 height 11
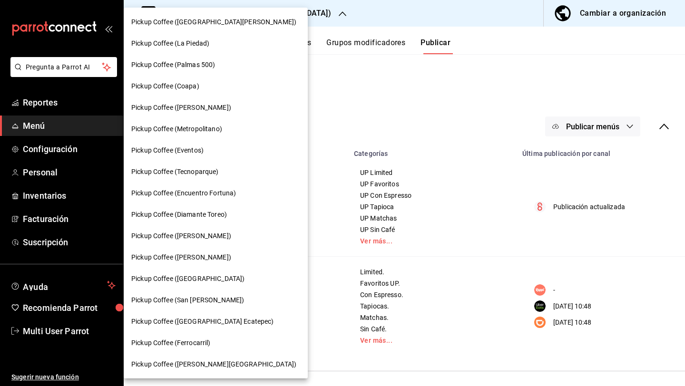
scroll to position [514, 0]
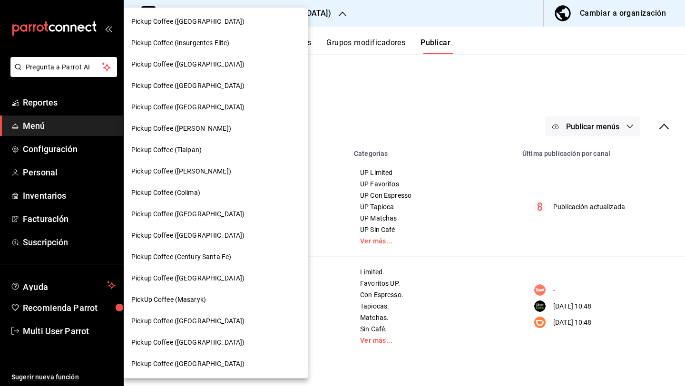
click at [211, 46] on span "Pickup Coffee (Insurgentes Elite)" at bounding box center [180, 43] width 98 height 10
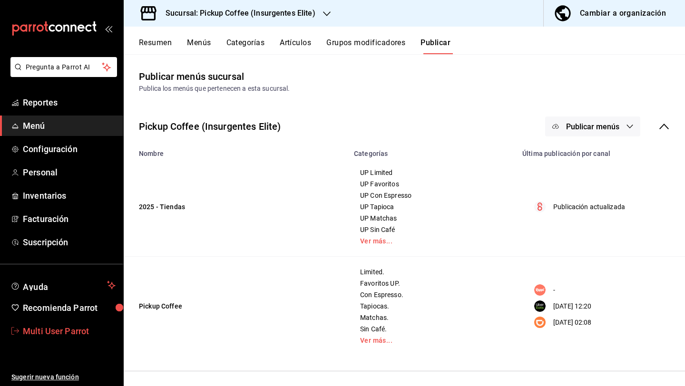
click at [40, 338] on link "Multi User Parrot" at bounding box center [61, 331] width 123 height 20
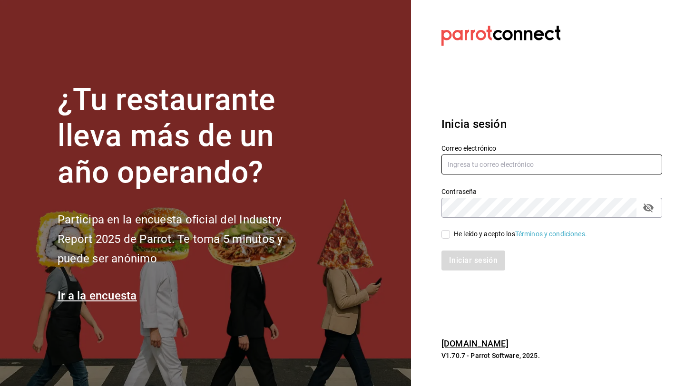
click at [448, 170] on input "text" at bounding box center [551, 165] width 221 height 20
type input "[EMAIL_ADDRESS][DOMAIN_NAME]"
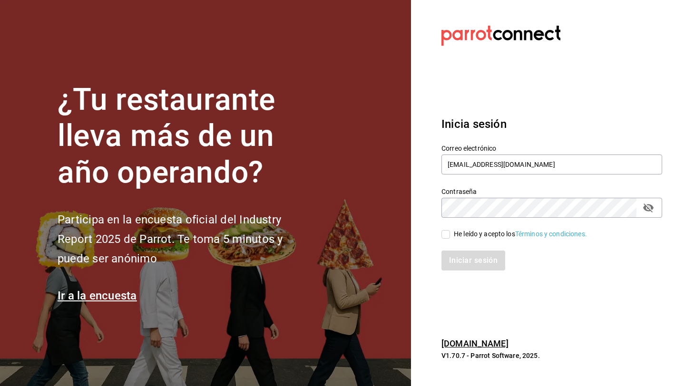
click at [446, 232] on input "He leído y acepto los Términos y condiciones." at bounding box center [445, 234] width 9 height 9
checkbox input "true"
click at [458, 261] on button "Iniciar sesión" at bounding box center [473, 261] width 65 height 20
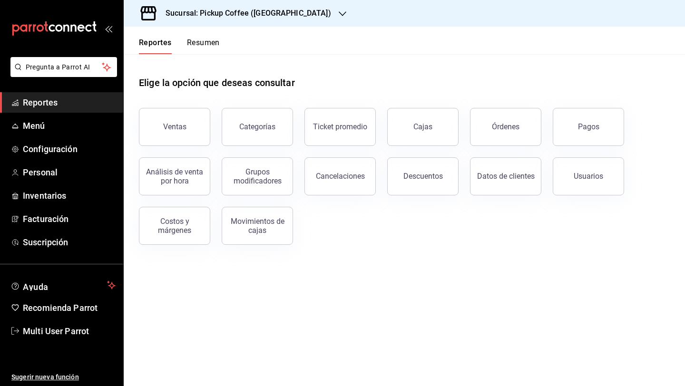
click at [257, 16] on h3 "Sucursal: Pickup Coffee ([GEOGRAPHIC_DATA])" at bounding box center [244, 13] width 173 height 11
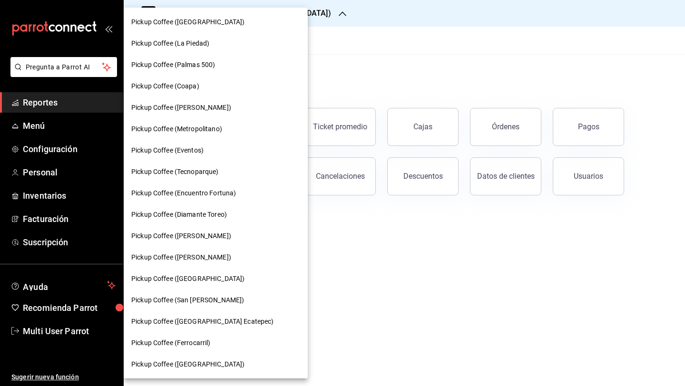
click at [222, 218] on span "Pickup Coffee (Diamante Toreo)" at bounding box center [179, 215] width 96 height 10
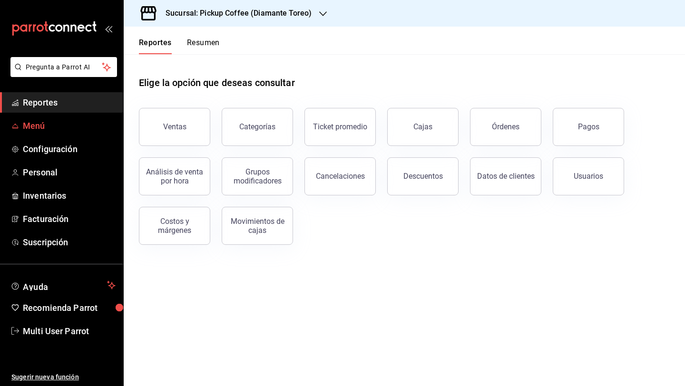
click at [64, 130] on span "Menú" at bounding box center [69, 125] width 93 height 13
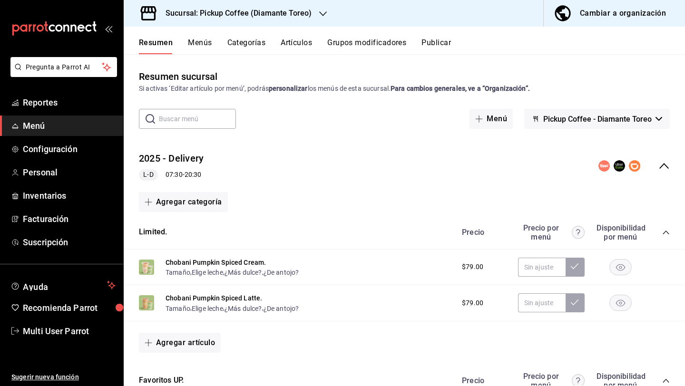
click at [203, 48] on button "Menús" at bounding box center [200, 46] width 24 height 16
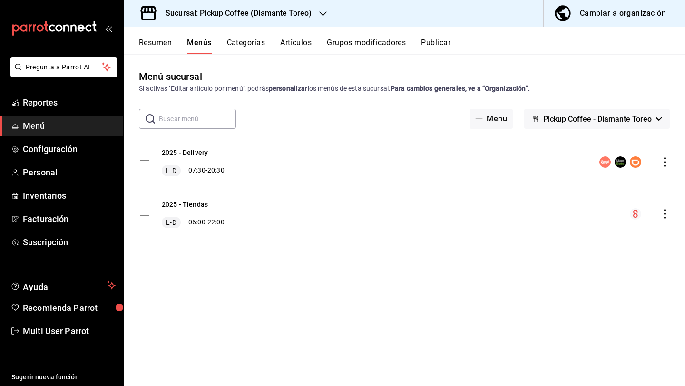
click at [663, 164] on icon "actions" at bounding box center [665, 162] width 10 height 10
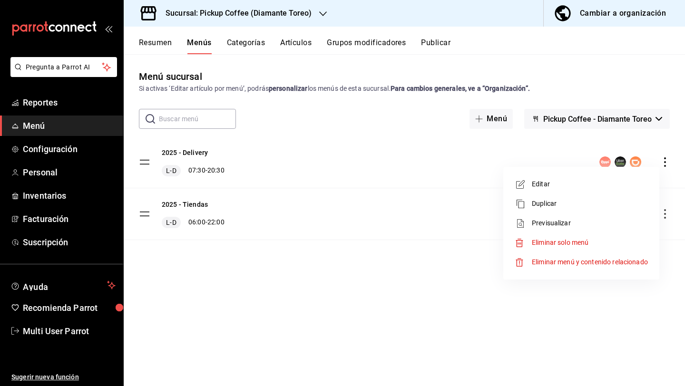
click at [609, 181] on span "Editar" at bounding box center [590, 184] width 116 height 10
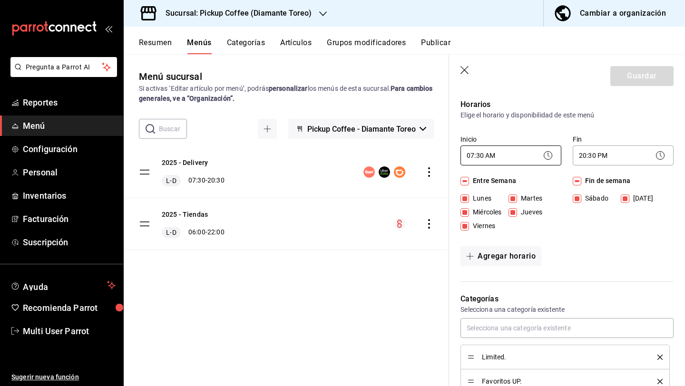
scroll to position [111, 0]
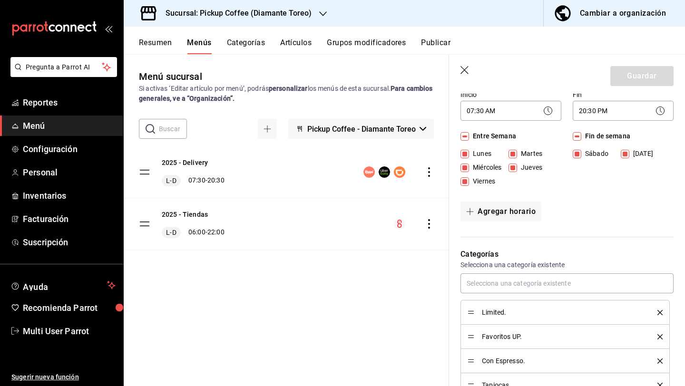
click at [458, 74] on header "Guardar" at bounding box center [567, 74] width 236 height 39
click at [464, 74] on icon "button" at bounding box center [465, 71] width 10 height 10
checkbox input "false"
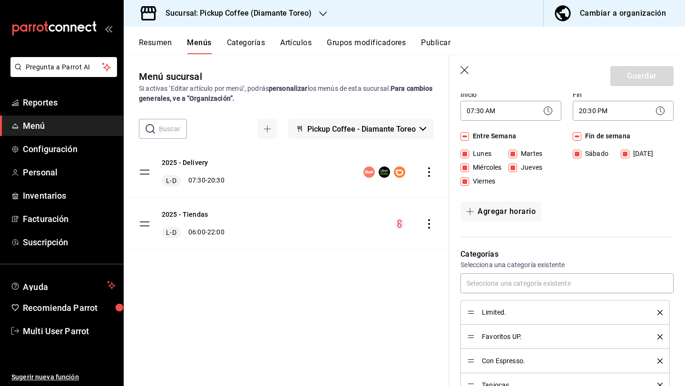
type input "1758819251926"
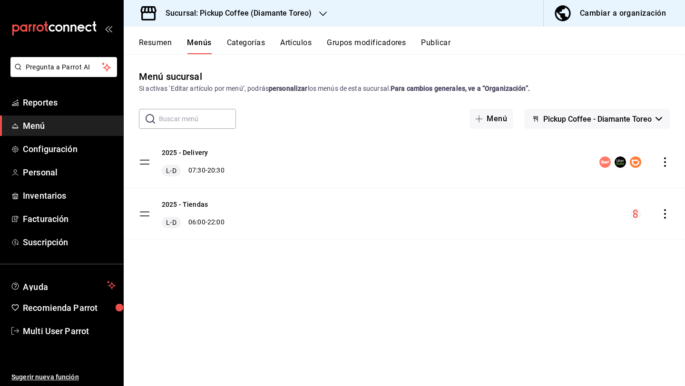
checkbox input "false"
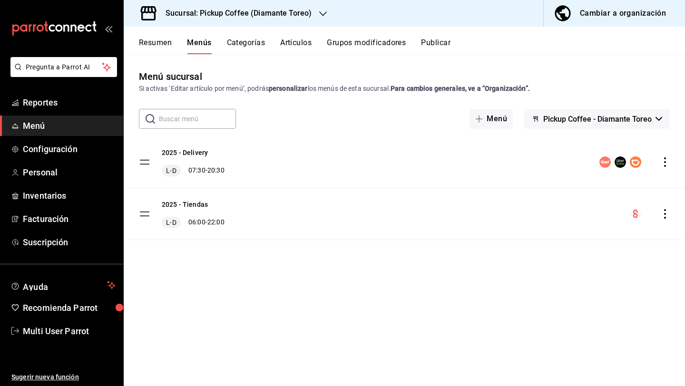
checkbox input "false"
click at [195, 150] on button "2025 - Delivery" at bounding box center [185, 153] width 46 height 10
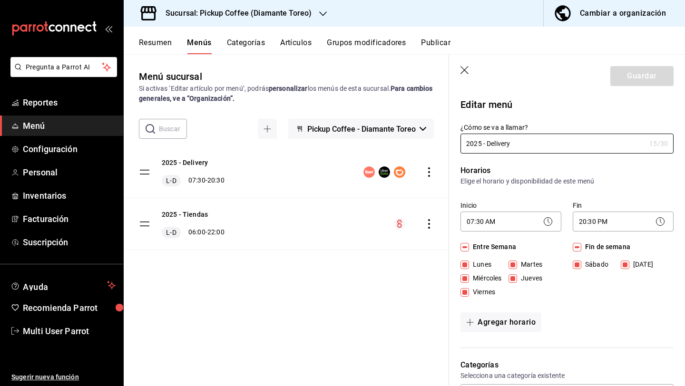
click at [460, 66] on header "Guardar" at bounding box center [567, 74] width 236 height 39
click at [464, 69] on icon "button" at bounding box center [464, 70] width 8 height 8
checkbox input "false"
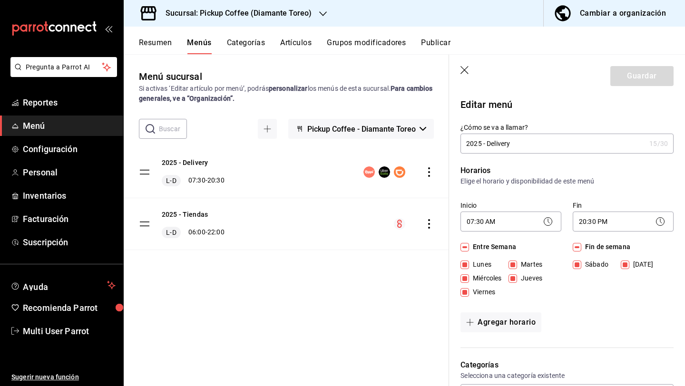
type input "1758819341430"
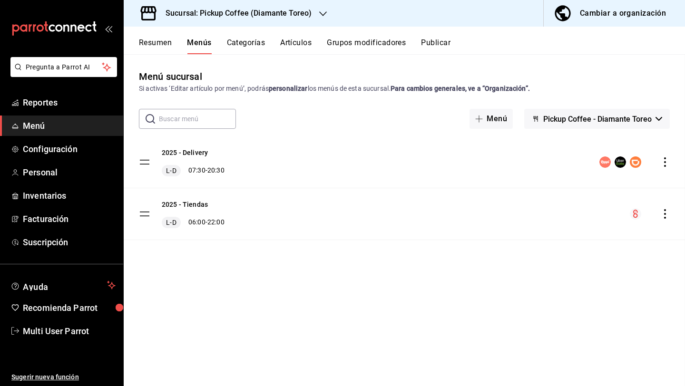
checkbox input "false"
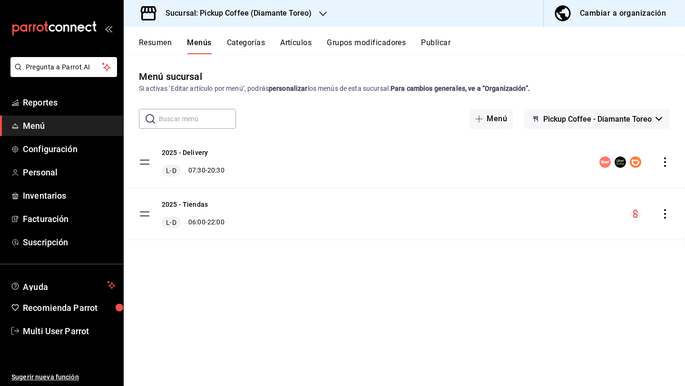
checkbox input "false"
click at [149, 49] on button "Resumen" at bounding box center [155, 46] width 33 height 16
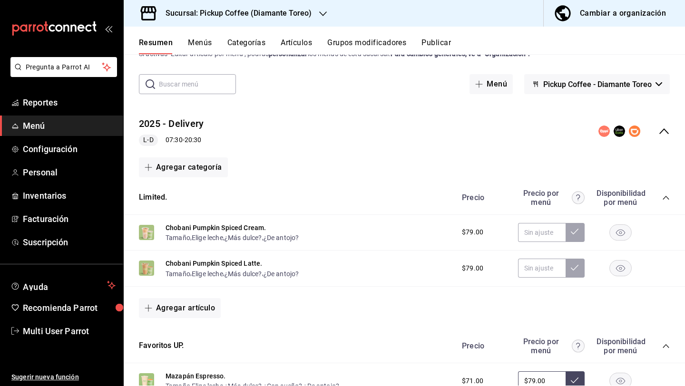
scroll to position [39, 0]
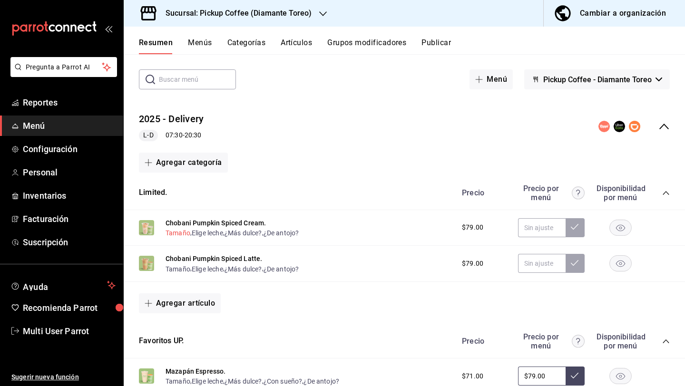
click at [187, 233] on button "Tamaño" at bounding box center [177, 233] width 25 height 10
click at [187, 228] on button "Chobani Pumpkin Spiced Cream." at bounding box center [215, 223] width 100 height 10
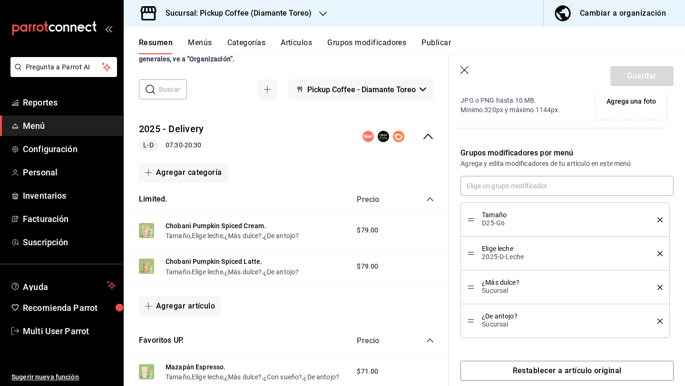
scroll to position [271, 0]
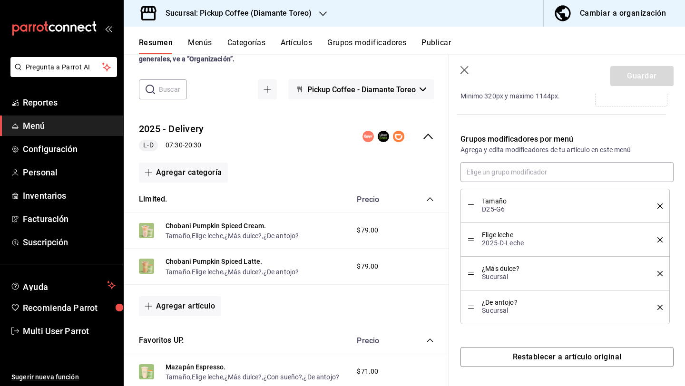
click at [493, 204] on span "Tamaño" at bounding box center [562, 201] width 161 height 7
click at [463, 70] on icon "button" at bounding box center [465, 71] width 10 height 10
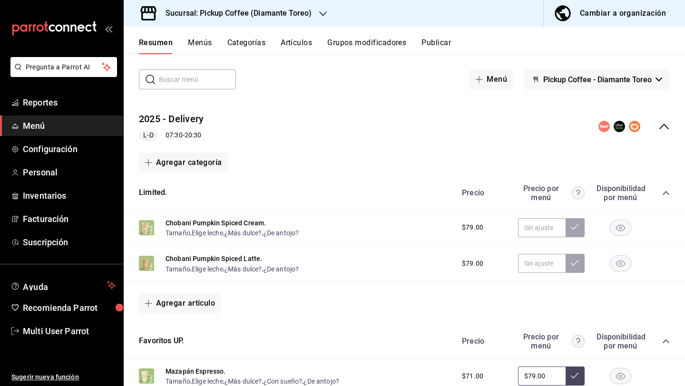
click at [259, 16] on h3 "Sucursal: Pickup Coffee (Diamante Toreo)" at bounding box center [235, 13] width 154 height 11
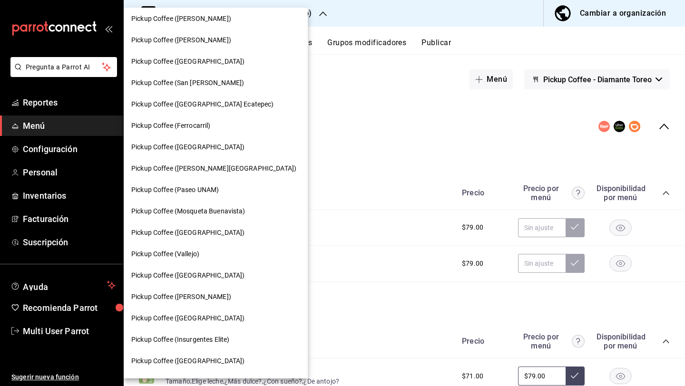
scroll to position [231, 0]
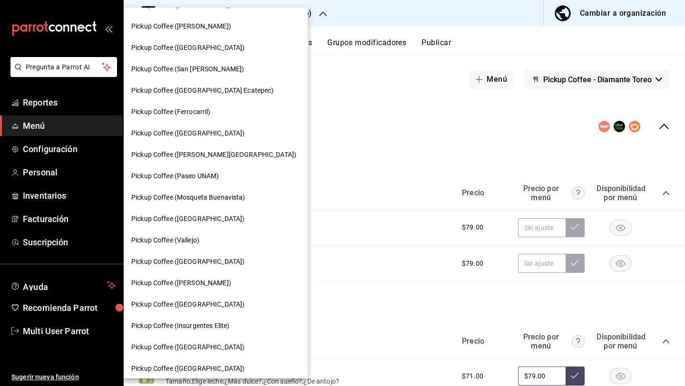
click at [177, 310] on div "Pickup Coffee ([GEOGRAPHIC_DATA])" at bounding box center [216, 304] width 184 height 21
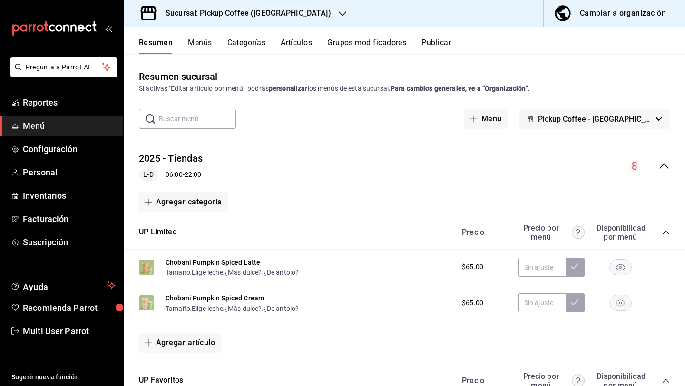
click at [299, 44] on button "Artículos" at bounding box center [296, 46] width 31 height 16
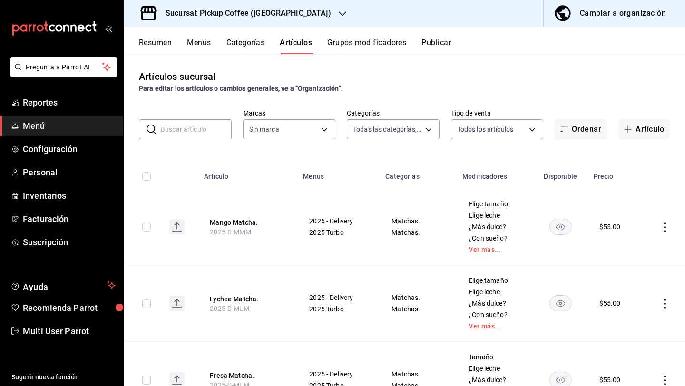
type input "e616ffa5-95bf-4260-9613-4fbec1df8991,ac1a109e-889a-4c68-9045-3602794541a3,a682b…"
type input "f95c3ca3-ad6a-46df-9f14-b82bb80b268f,59279f7f-c73f-4648-a564-e6022c25b001"
click at [489, 248] on link "Ver más..." at bounding box center [494, 249] width 53 height 7
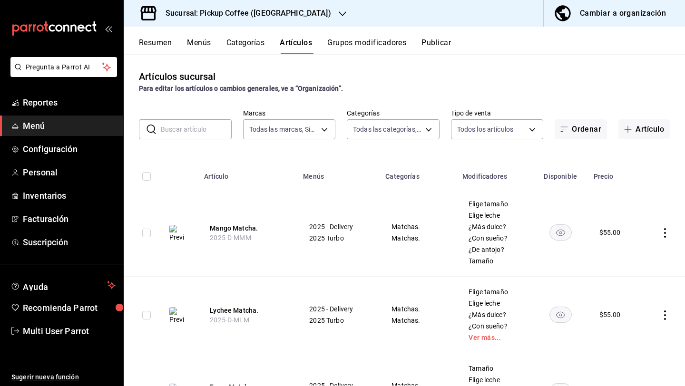
click at [492, 204] on span "Elige tamaño" at bounding box center [494, 204] width 53 height 7
click at [249, 227] on button "Mango Matcha." at bounding box center [248, 228] width 76 height 10
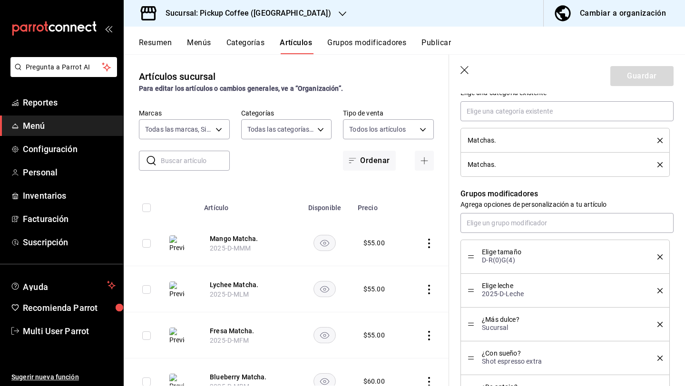
scroll to position [427, 0]
click at [501, 251] on span "Elige tamaño" at bounding box center [562, 249] width 161 height 7
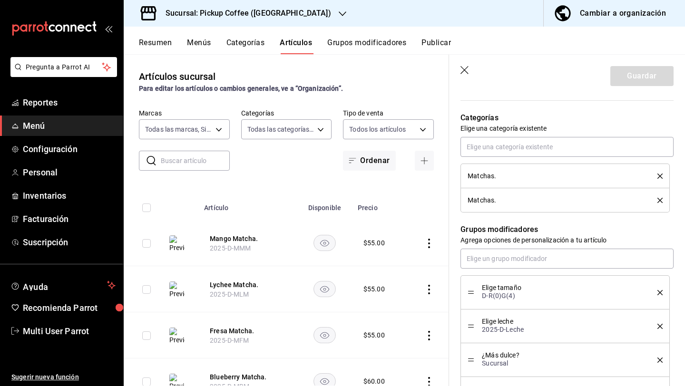
scroll to position [378, 0]
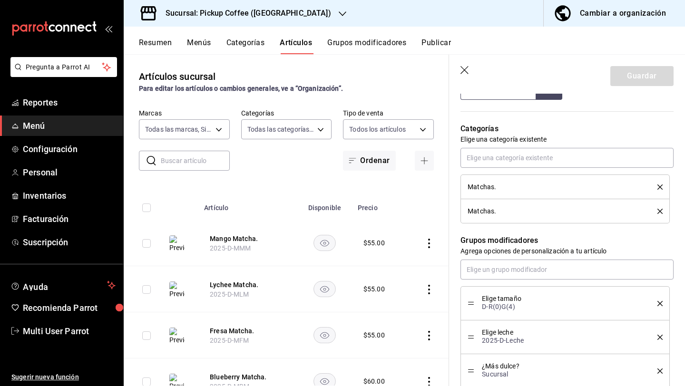
click at [467, 85] on header "Guardar" at bounding box center [567, 74] width 236 height 39
click at [466, 83] on header "Guardar" at bounding box center [567, 74] width 236 height 39
click at [466, 75] on icon "button" at bounding box center [465, 71] width 10 height 10
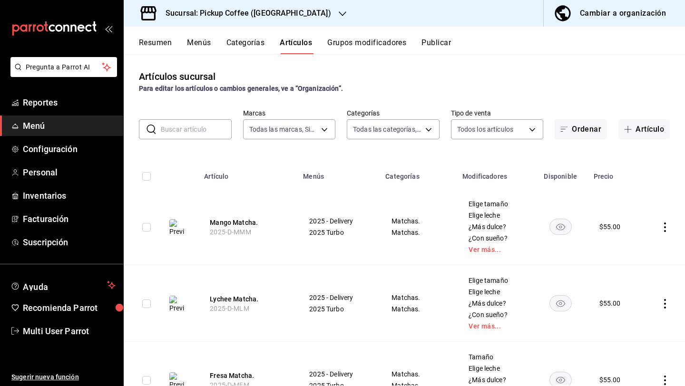
click at [392, 50] on button "Grupos modificadores" at bounding box center [366, 46] width 79 height 16
